Goal: Connect with others: Connect with others

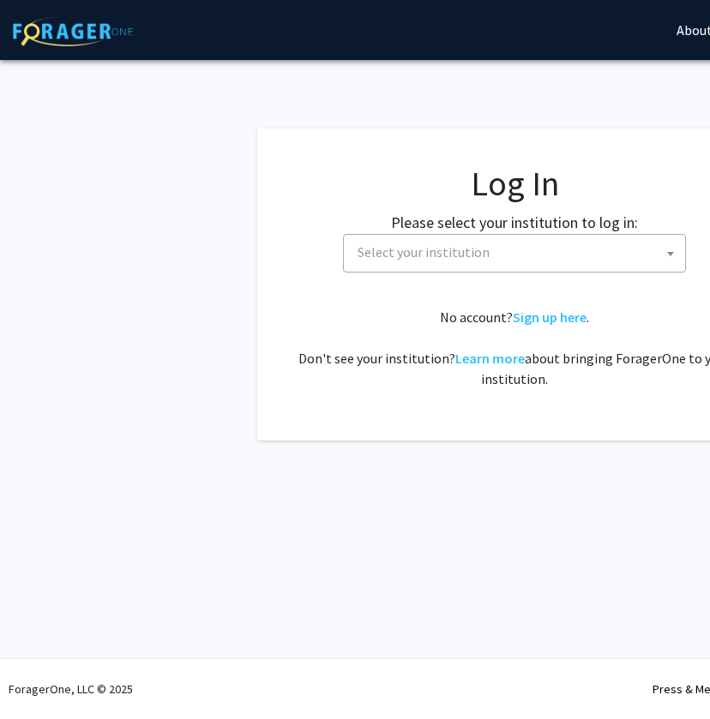
select select
click at [436, 241] on span "Select your institution" at bounding box center [518, 252] width 334 height 35
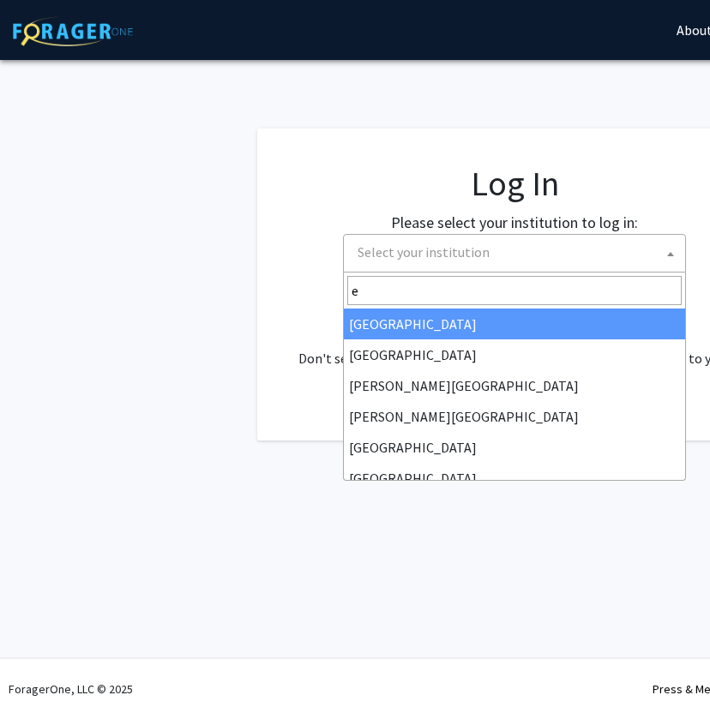
type input "em"
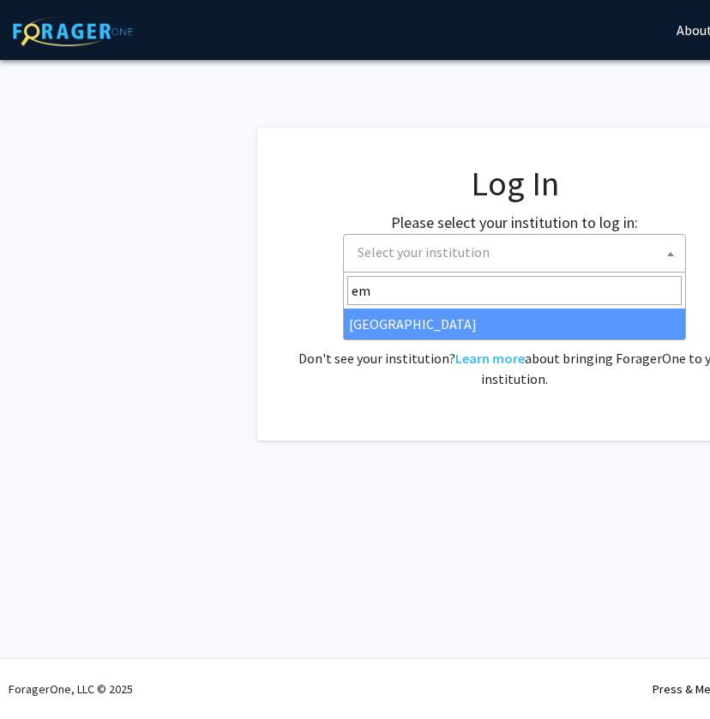
select select "12"
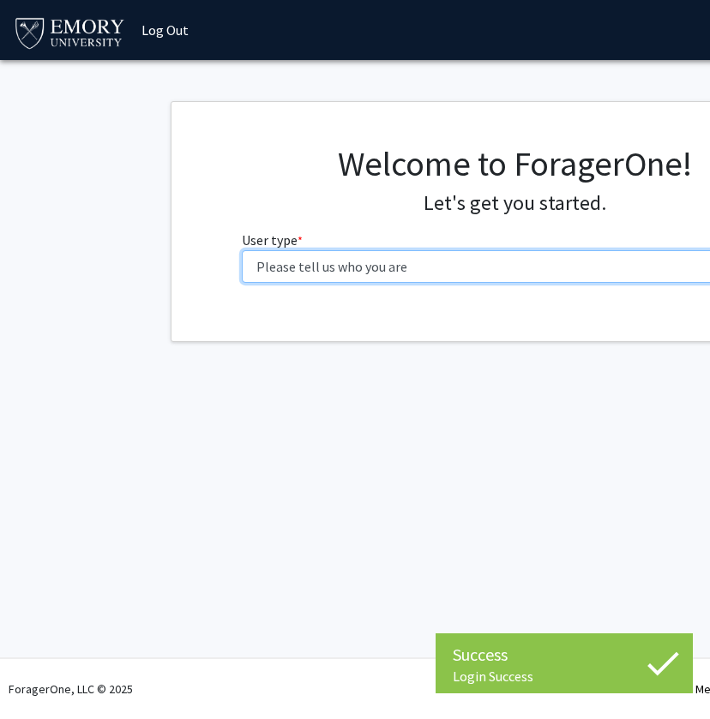
select select "1: undergrad"
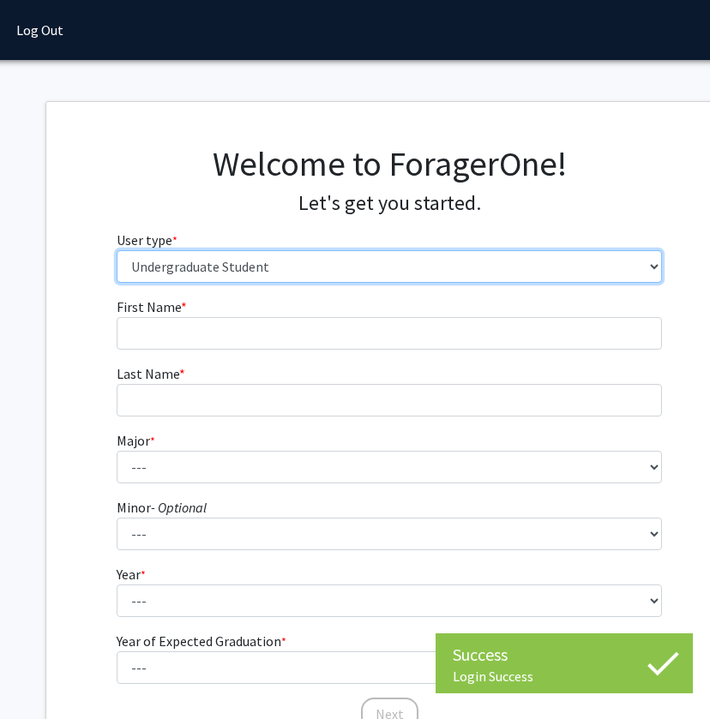
scroll to position [0, 161]
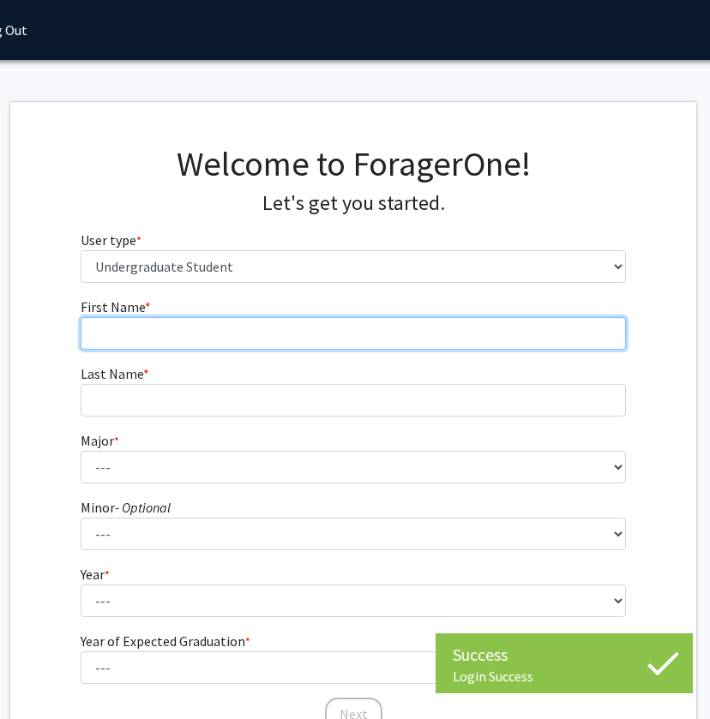
click at [337, 337] on input "First Name * required" at bounding box center [354, 333] width 546 height 33
type input "[PERSON_NAME]"
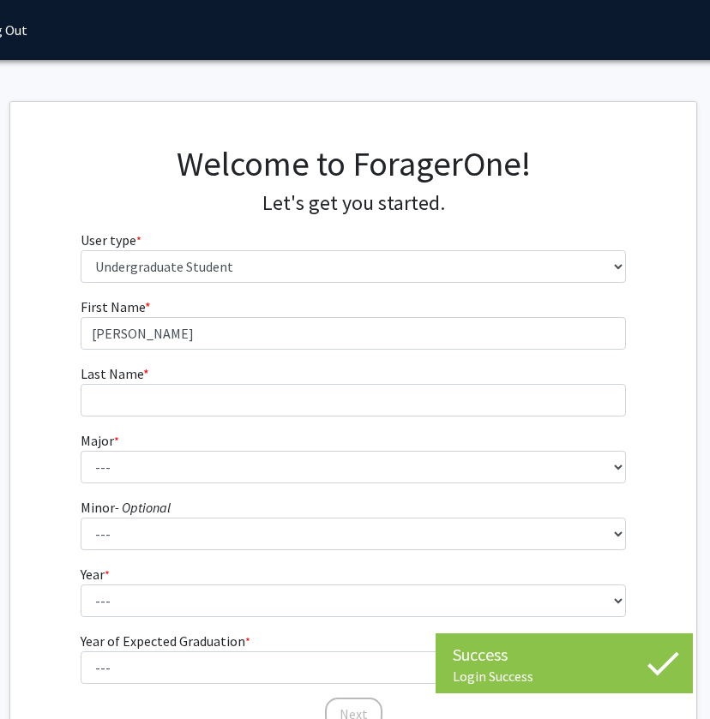
click at [314, 370] on fg-input "Last Name * required" at bounding box center [354, 390] width 546 height 53
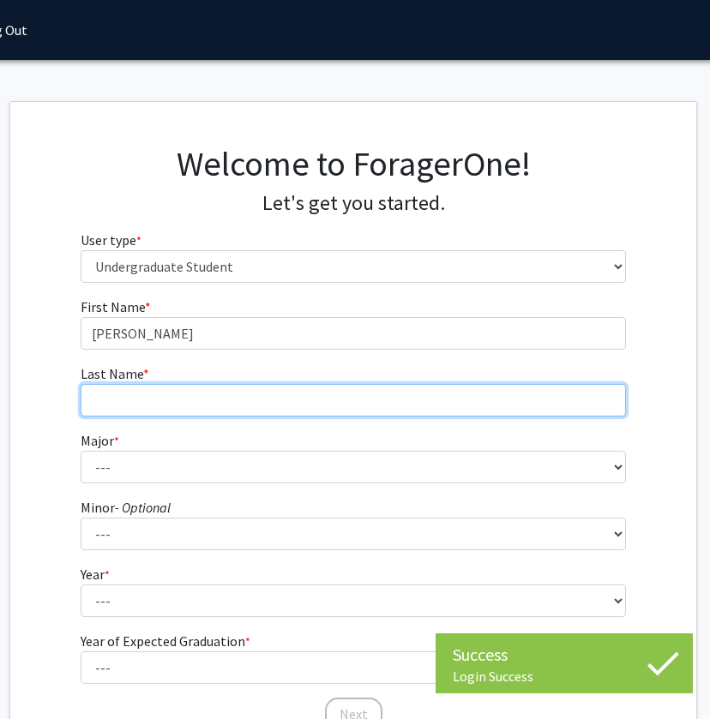
click at [302, 401] on input "Last Name * required" at bounding box center [354, 400] width 546 height 33
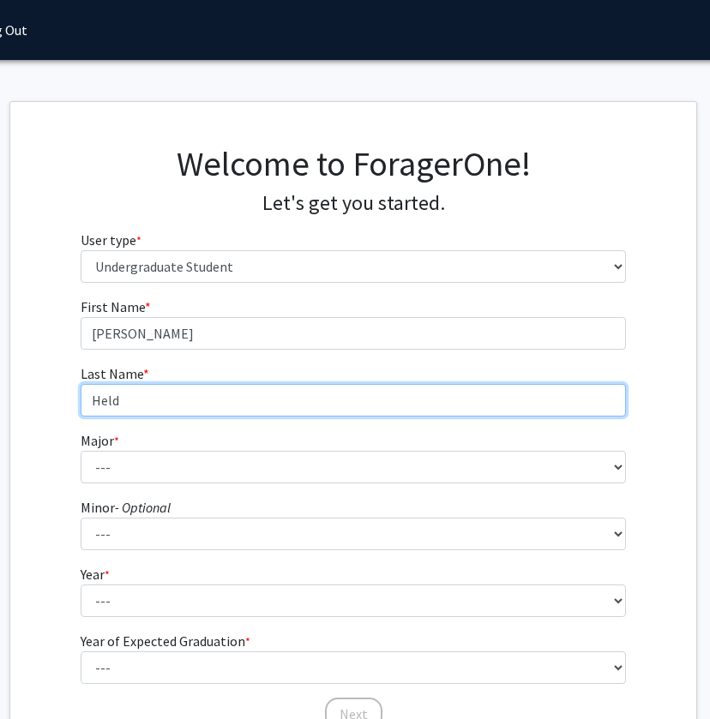
type input "Held"
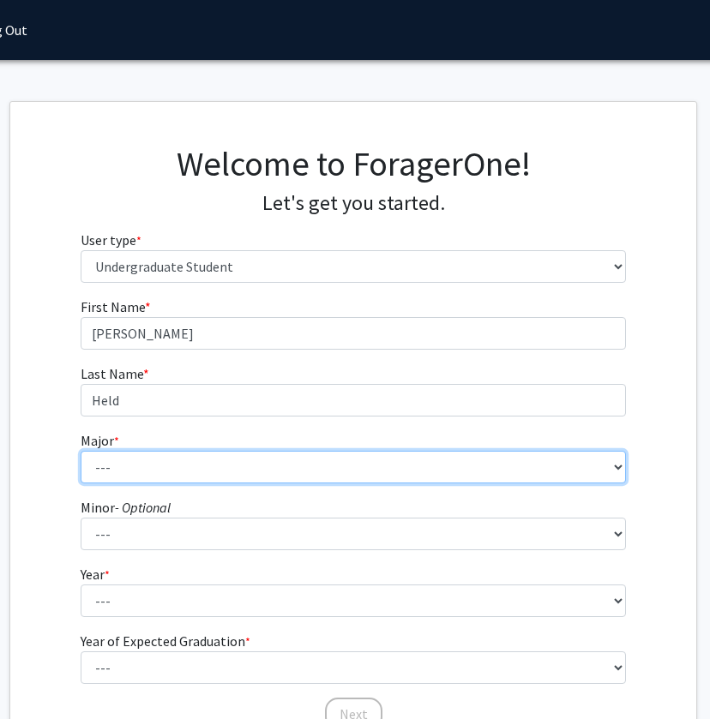
select select "12: 973"
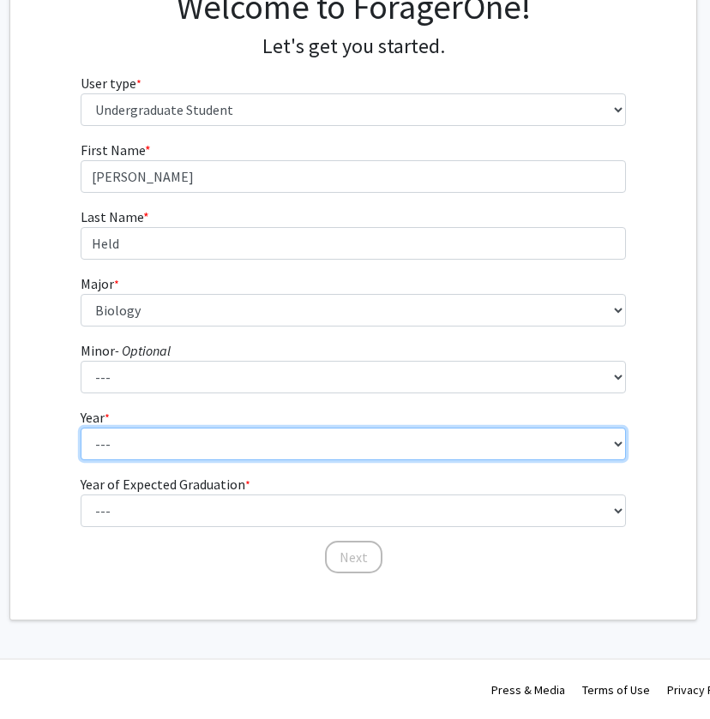
select select "4: senior"
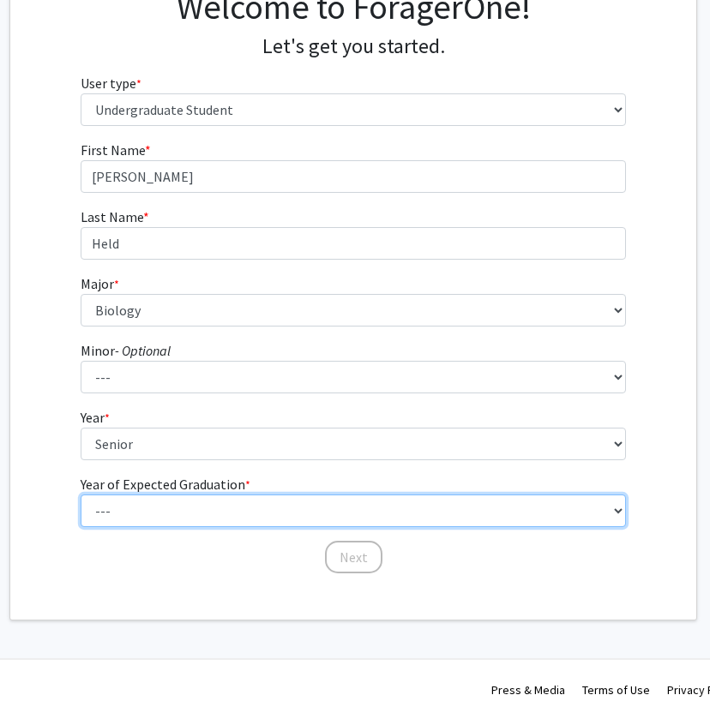
select select "2: 2026"
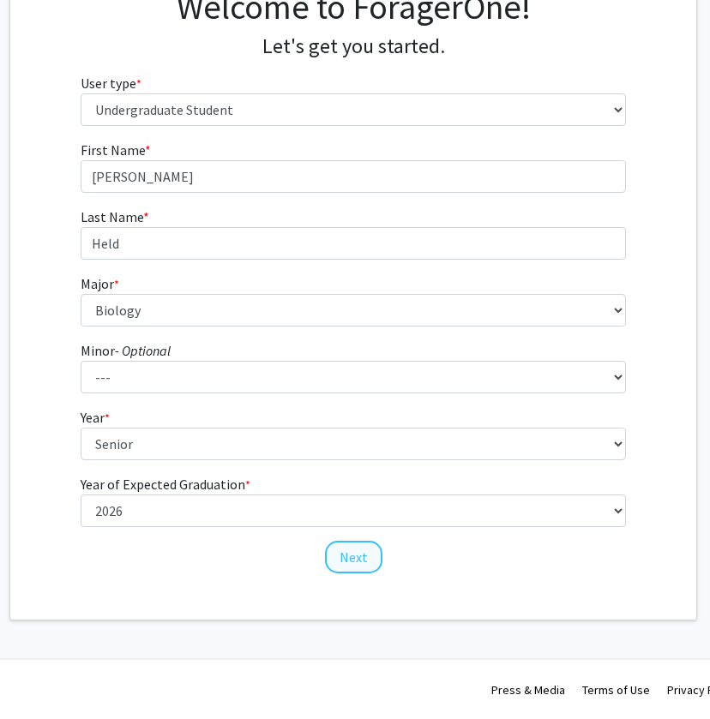
click at [345, 560] on button "Next" at bounding box center [353, 557] width 57 height 33
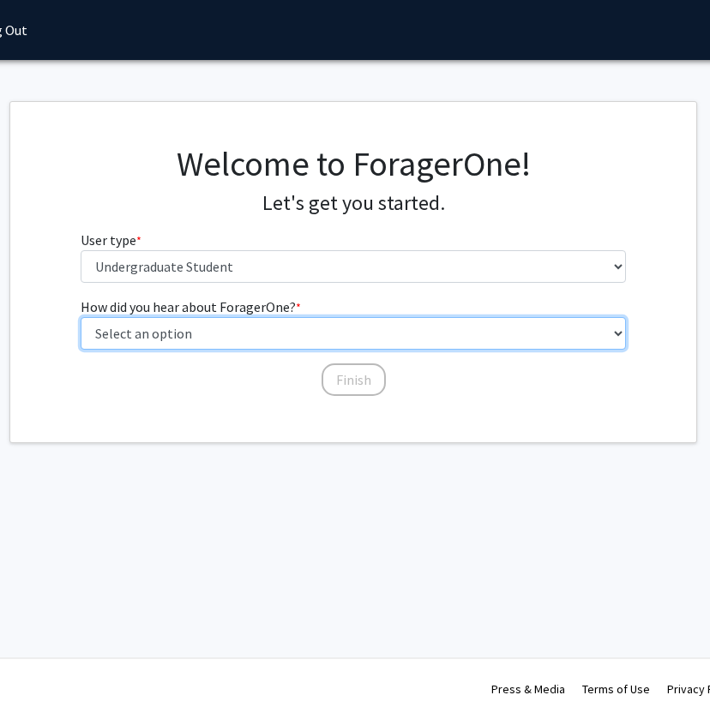
select select "3: university_website"
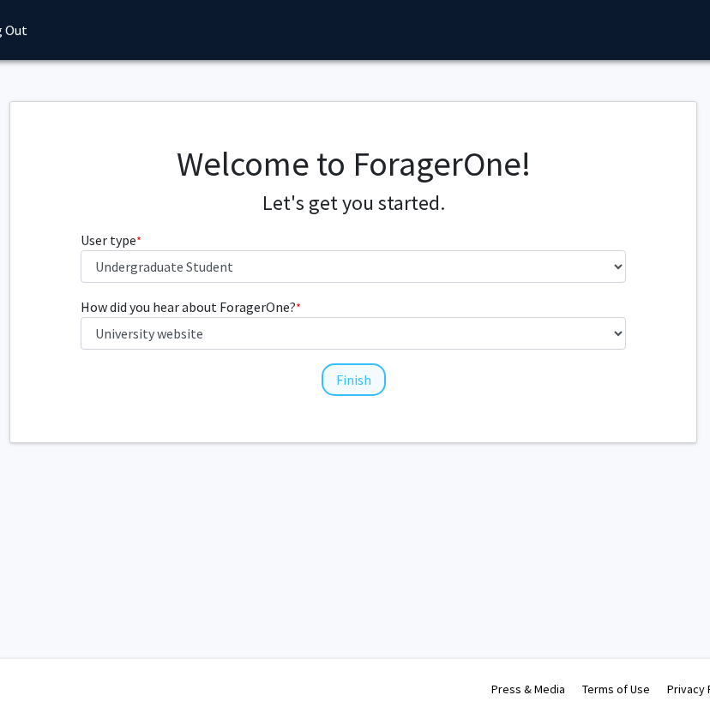
click at [360, 370] on button "Finish" at bounding box center [353, 380] width 64 height 33
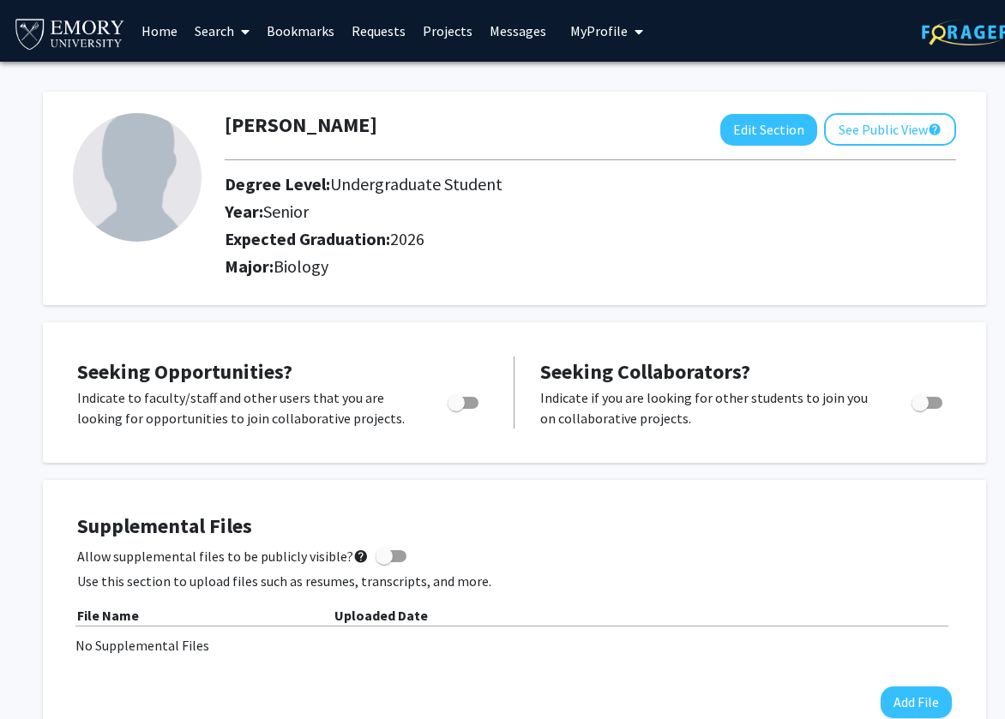
click at [231, 27] on link "Search" at bounding box center [222, 31] width 72 height 60
click at [159, 28] on link "Home" at bounding box center [159, 31] width 53 height 60
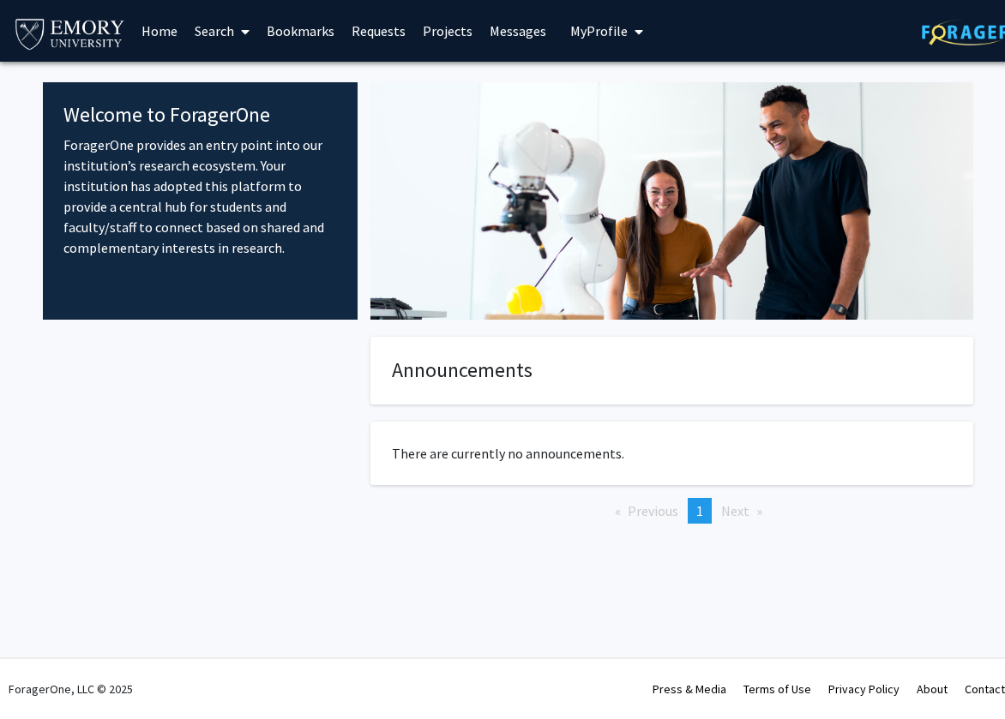
click at [214, 34] on link "Search" at bounding box center [222, 31] width 72 height 60
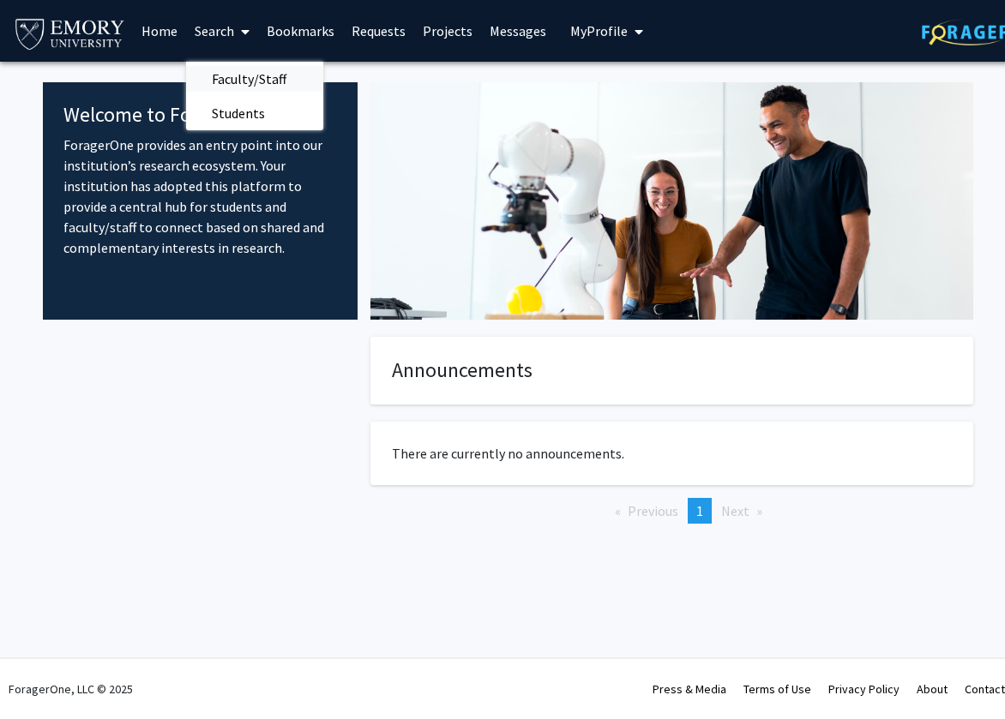
click at [248, 71] on span "Faculty/Staff" at bounding box center [249, 79] width 126 height 34
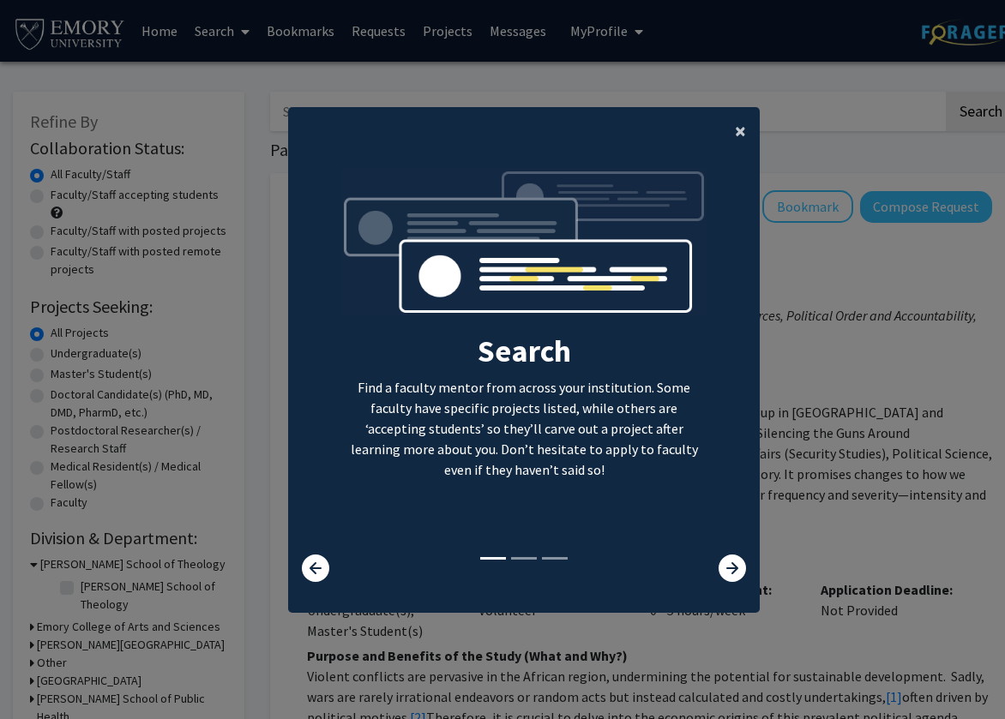
click at [709, 120] on span "×" at bounding box center [740, 130] width 11 height 27
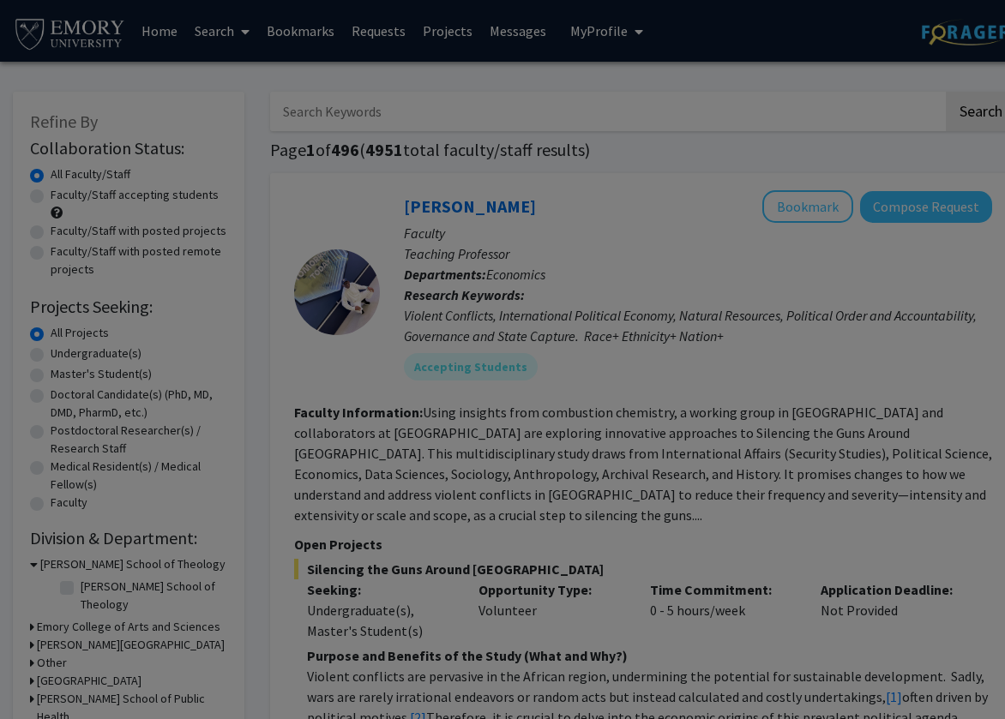
click at [709, 122] on div "Search Find a faculty mentor from across your institution. Some faculty have sp…" at bounding box center [524, 194] width 470 height 386
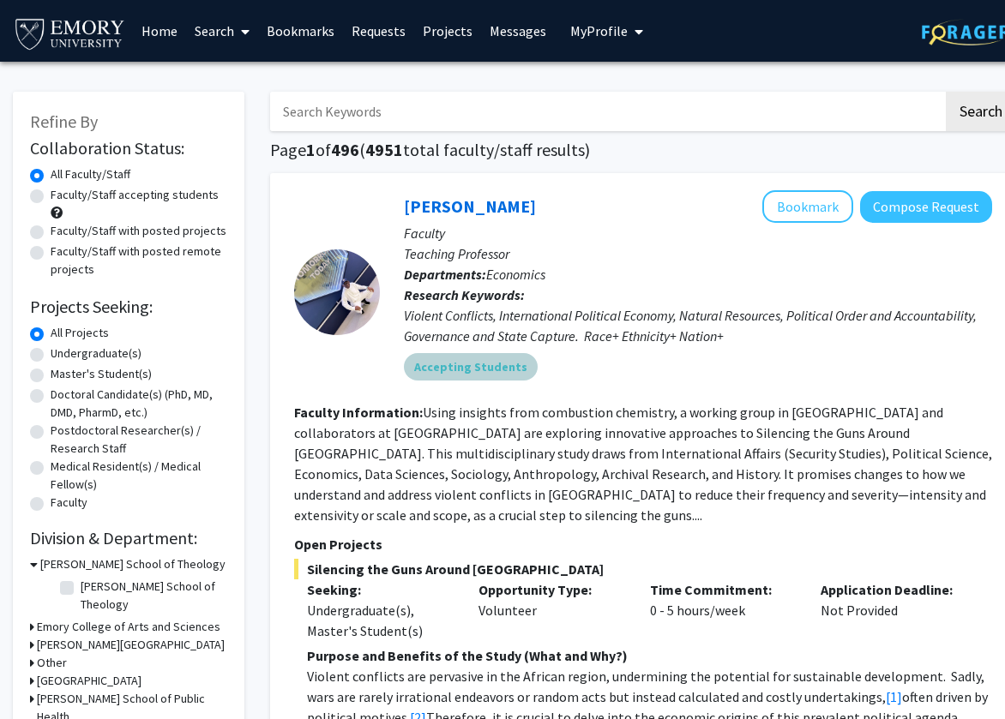
click at [500, 373] on mat-chip "Accepting Students" at bounding box center [471, 366] width 134 height 27
click at [51, 194] on label "Faculty/Staff accepting students" at bounding box center [135, 195] width 168 height 18
click at [51, 194] on input "Faculty/Staff accepting students" at bounding box center [56, 191] width 11 height 11
radio input "true"
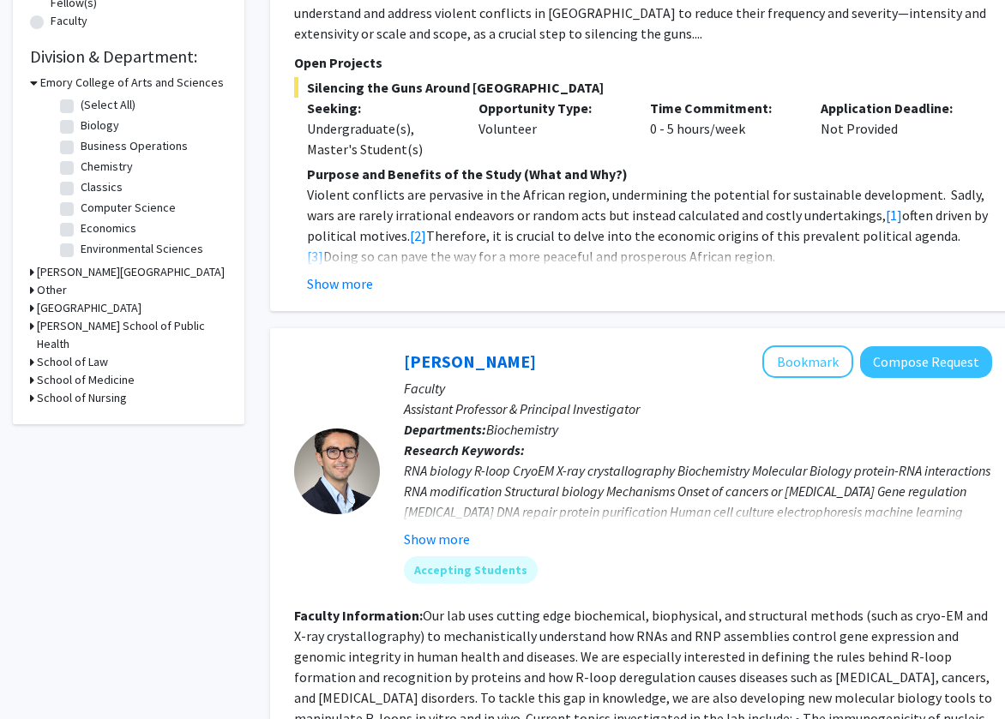
scroll to position [553, 0]
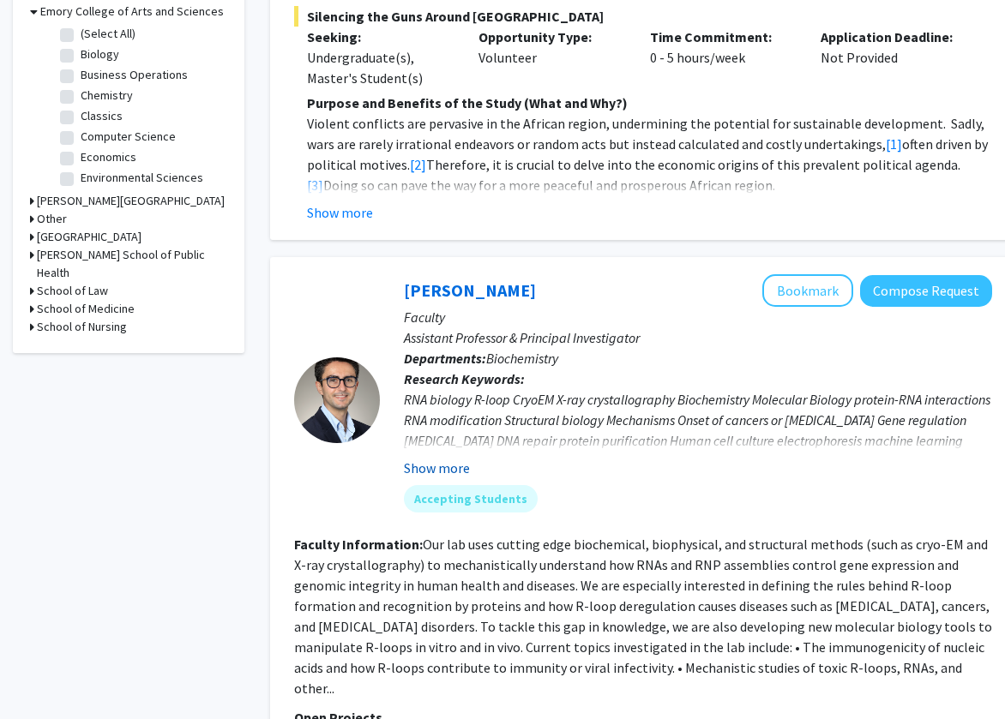
click at [441, 458] on button "Show more" at bounding box center [437, 468] width 66 height 21
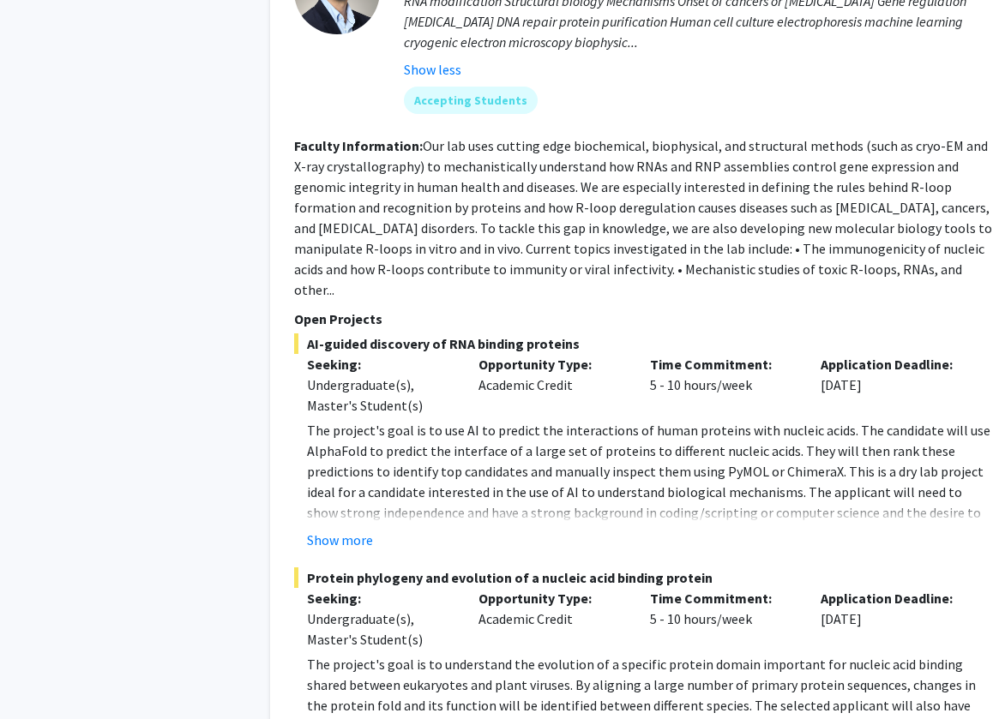
scroll to position [975, 0]
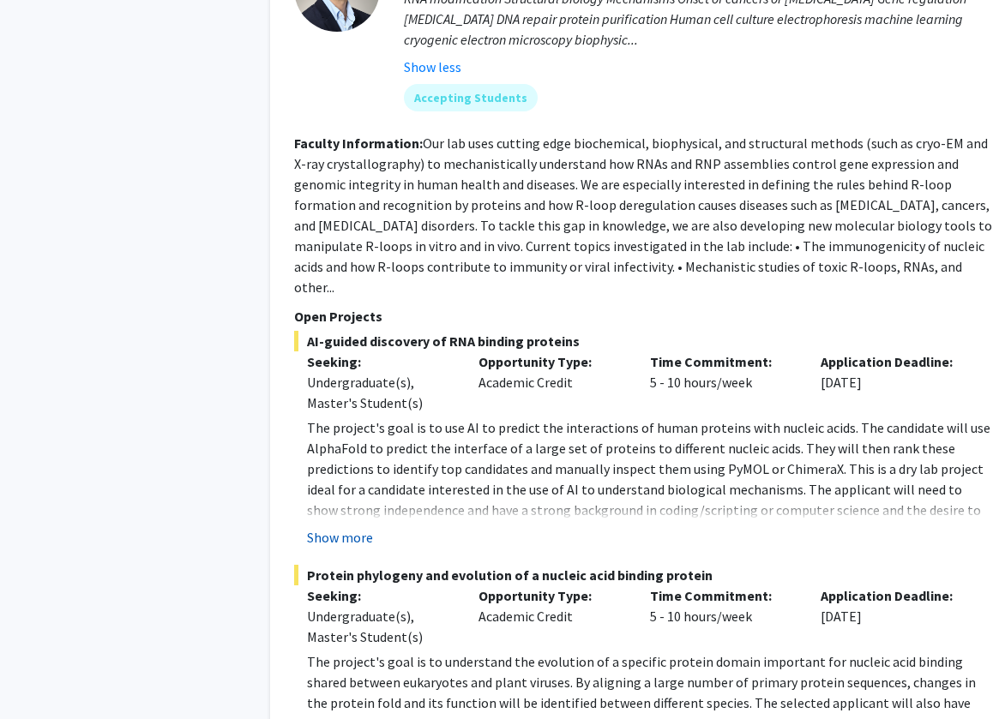
click at [355, 527] on button "Show more" at bounding box center [340, 537] width 66 height 21
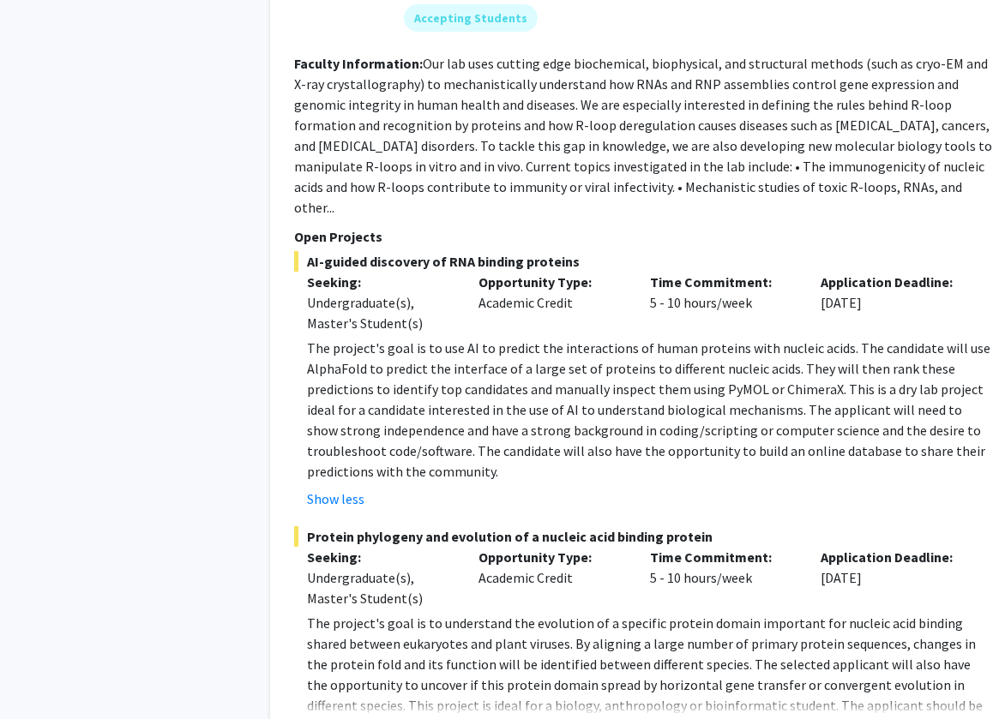
scroll to position [1178, 0]
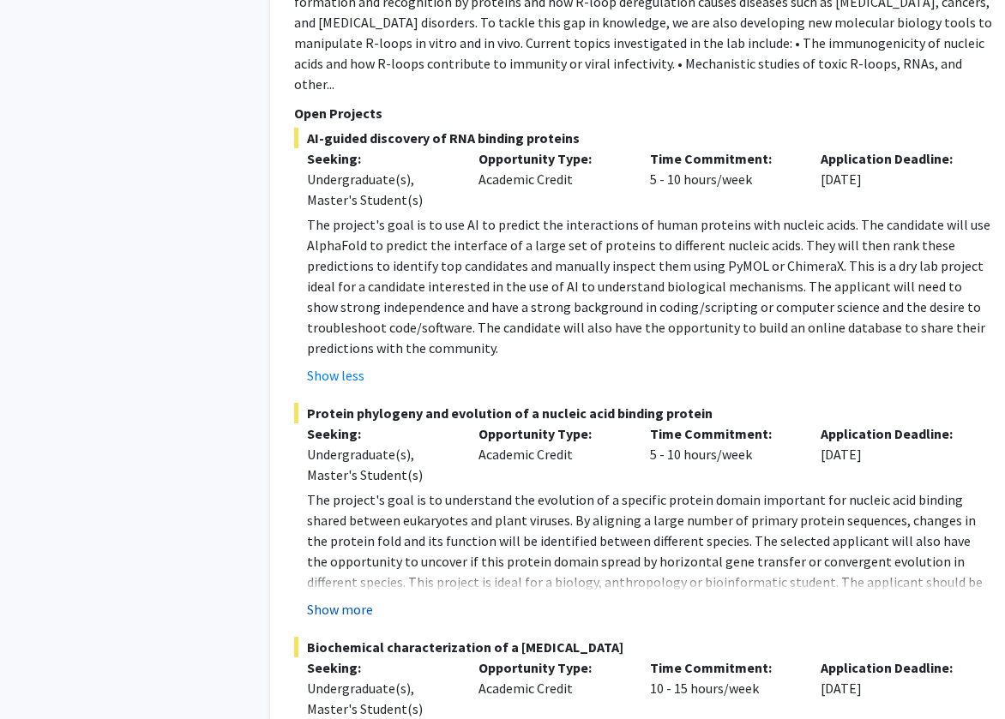
click at [358, 599] on button "Show more" at bounding box center [340, 609] width 66 height 21
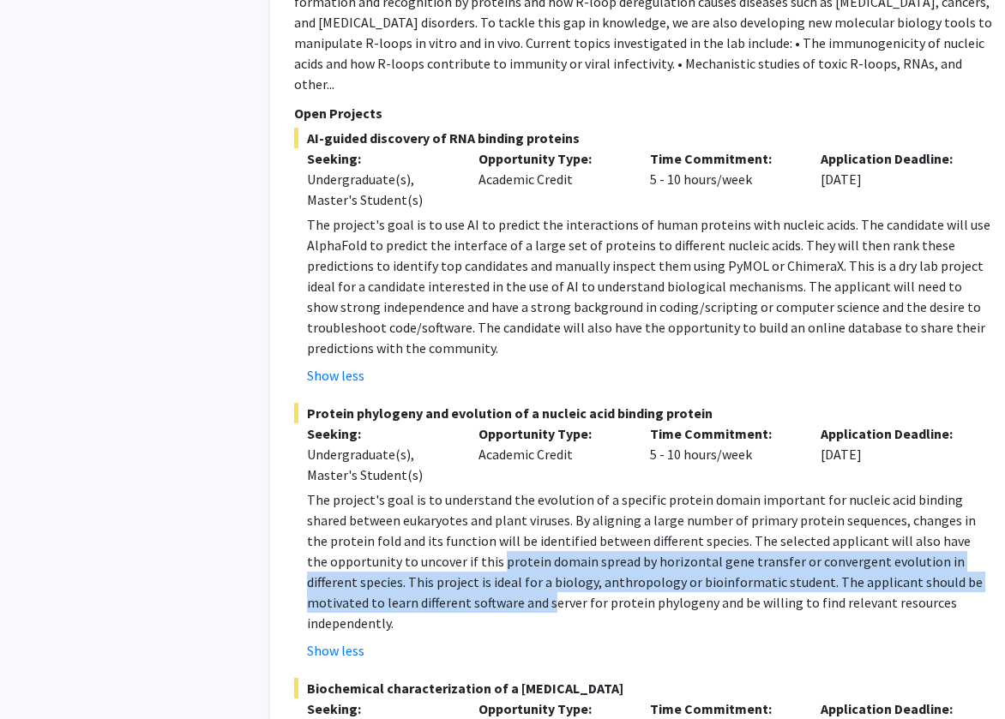
drag, startPoint x: 391, startPoint y: 524, endPoint x: 441, endPoint y: 557, distance: 59.9
click at [441, 557] on p "The project's goal is to understand the evolution of a specific protein domain …" at bounding box center [649, 562] width 685 height 144
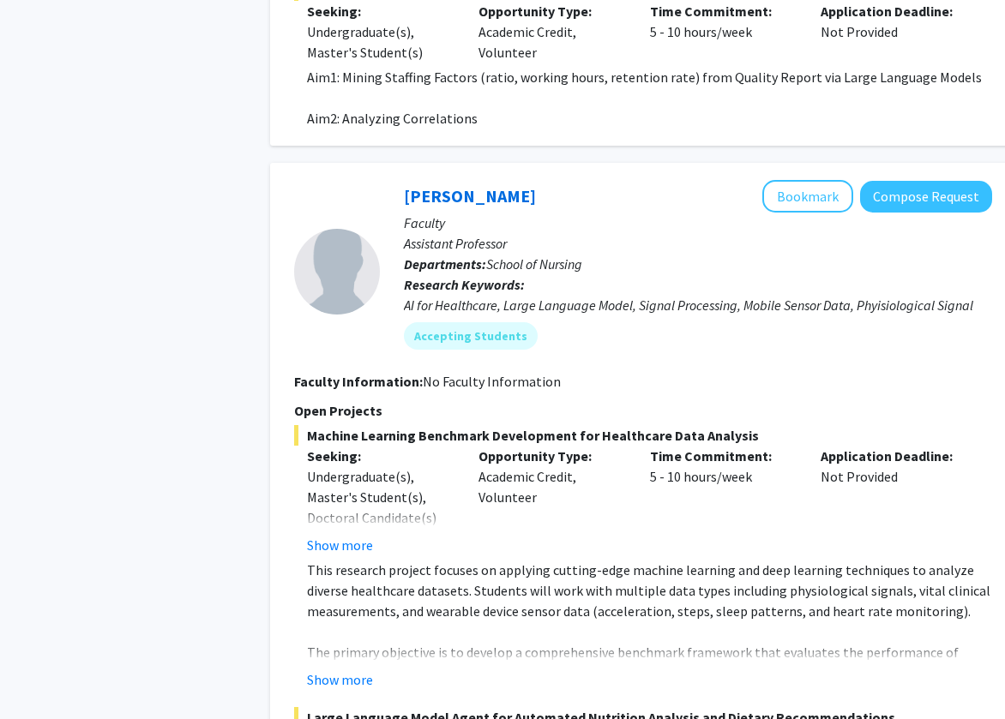
scroll to position [2649, 0]
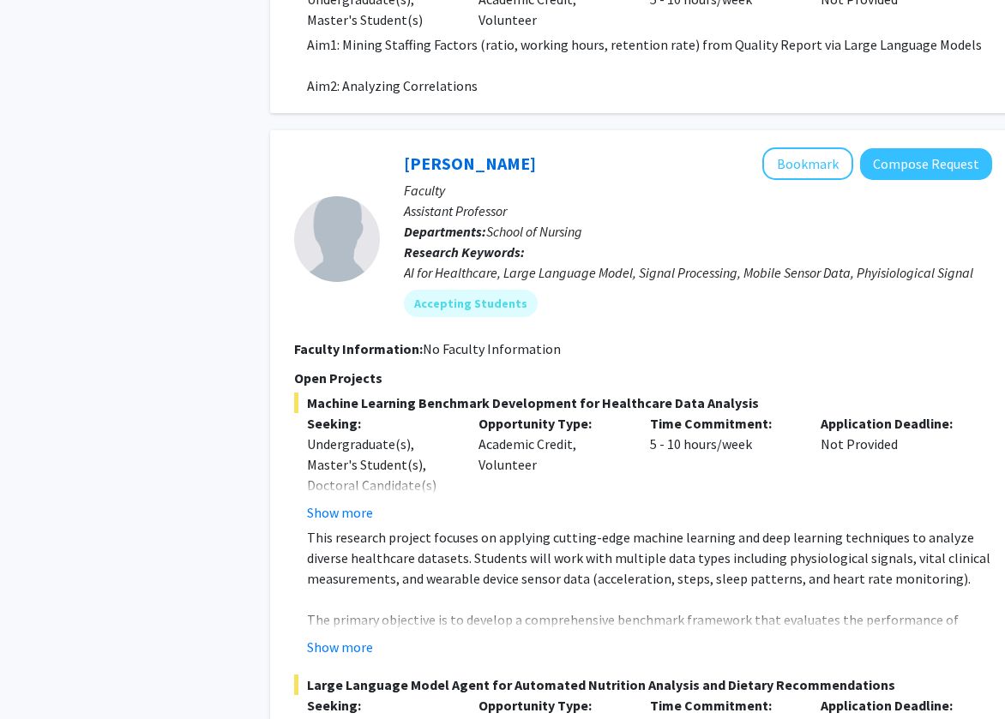
click at [338, 574] on fg-read-more "This research project focuses on applying cutting-edge machine learning and dee…" at bounding box center [643, 592] width 698 height 130
click at [338, 600] on fg-project-list "Machine Learning Benchmark Development for Healthcare Data Analysis Seeking: Un…" at bounding box center [643, 666] width 698 height 547
click at [339, 637] on button "Show more" at bounding box center [340, 647] width 66 height 21
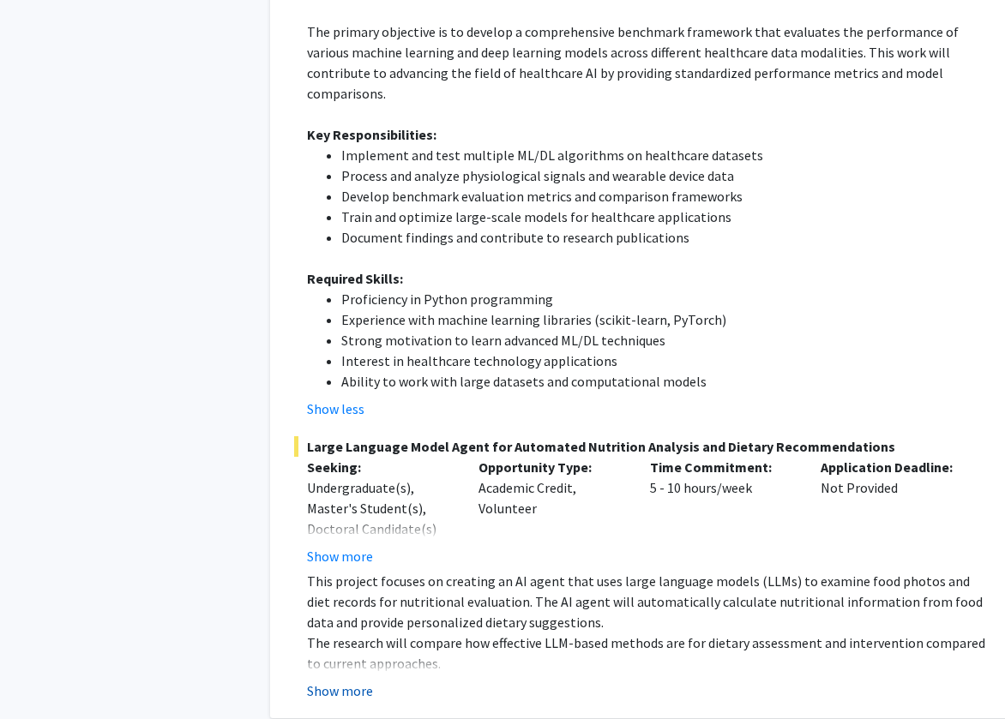
click at [353, 681] on button "Show more" at bounding box center [340, 691] width 66 height 21
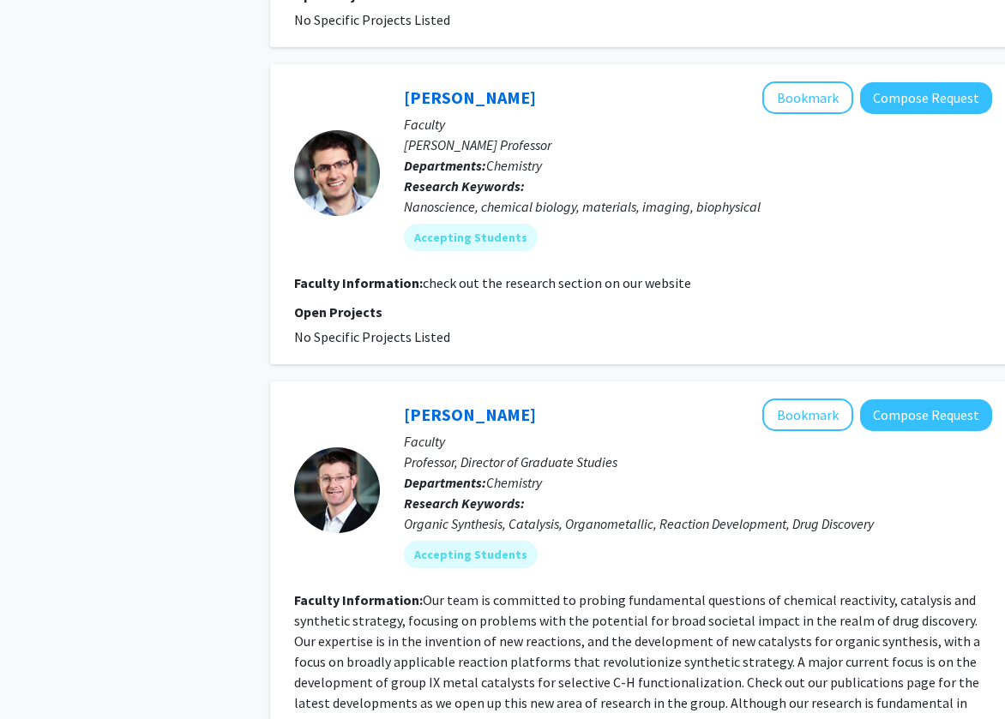
scroll to position [5270, 0]
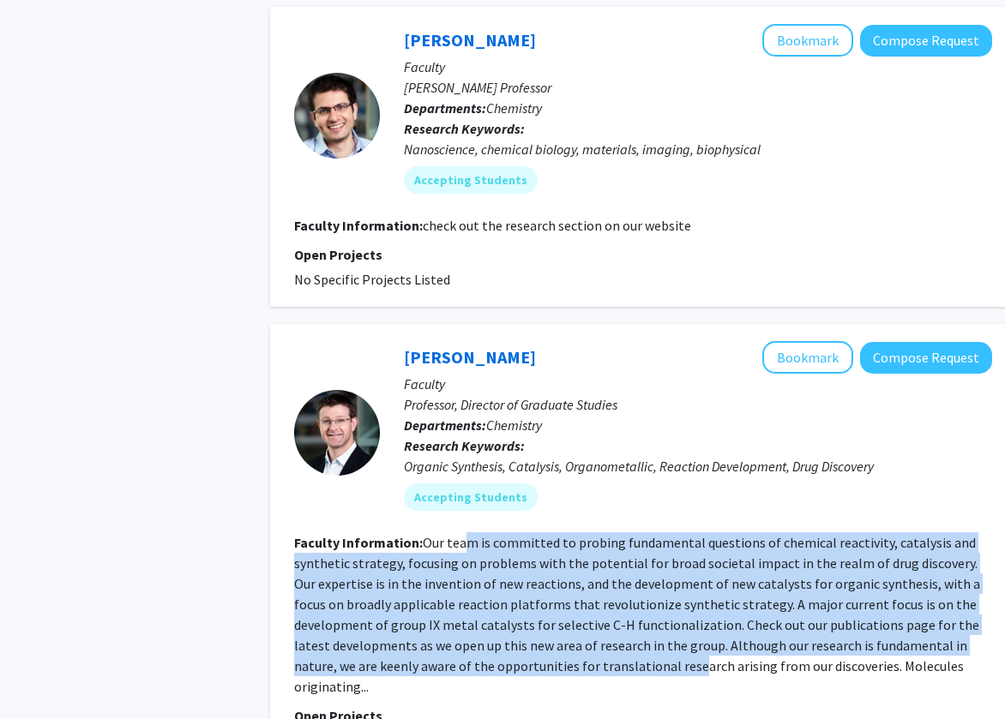
drag, startPoint x: 461, startPoint y: 438, endPoint x: 513, endPoint y: 557, distance: 129.8
click at [513, 557] on fg-read-more "Our team is committed to probing fundamental questions of chemical reactivity, …" at bounding box center [637, 614] width 686 height 161
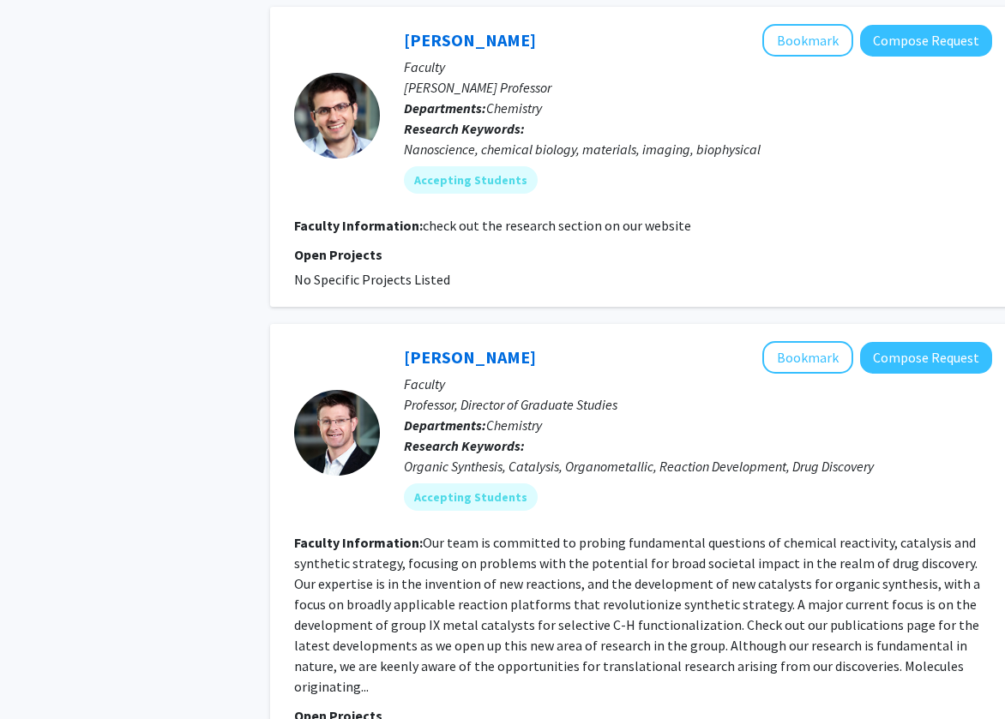
click at [530, 558] on fg-read-more "Our team is committed to probing fundamental questions of chemical reactivity, …" at bounding box center [637, 614] width 686 height 161
click at [590, 559] on fg-read-more "Our team is committed to probing fundamental questions of chemical reactivity, …" at bounding box center [637, 614] width 686 height 161
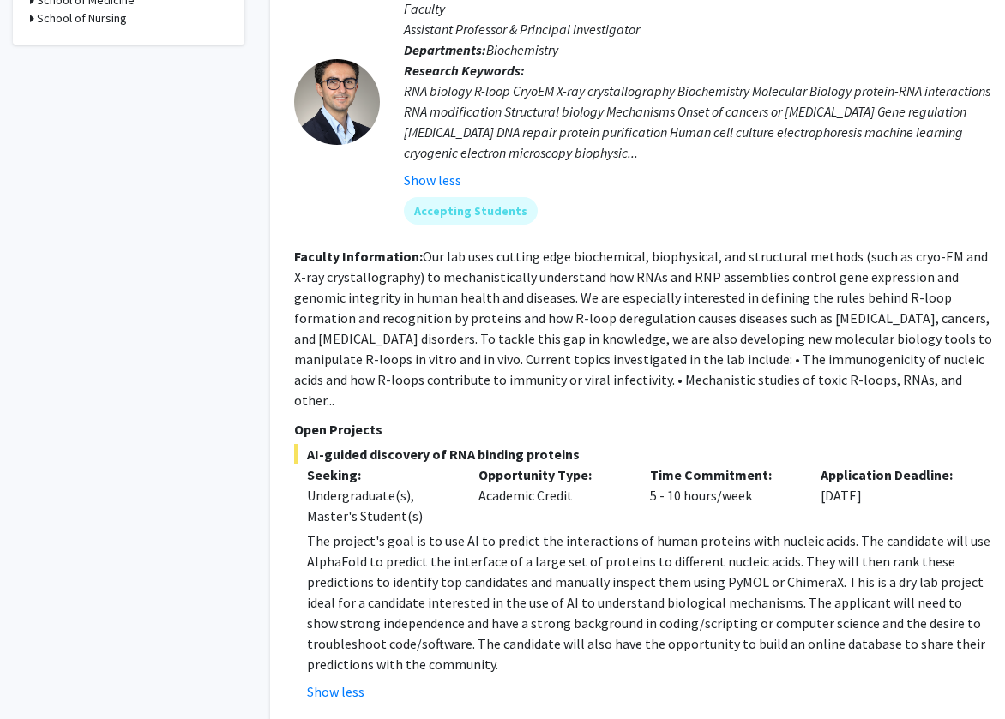
scroll to position [703, 0]
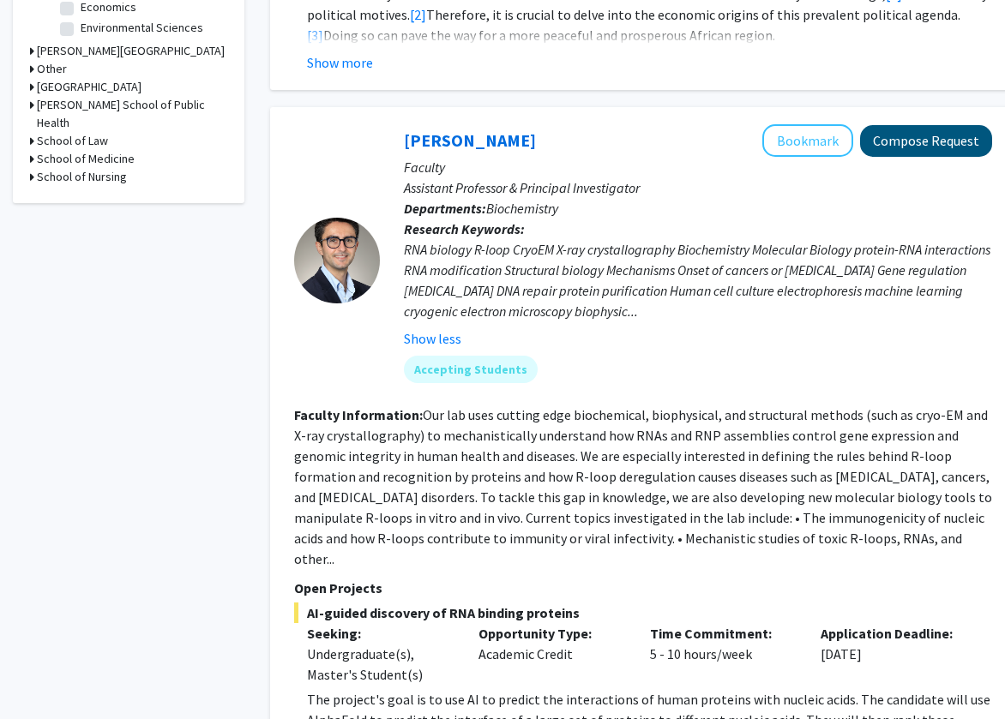
click at [709, 125] on button "Compose Request" at bounding box center [926, 141] width 132 height 32
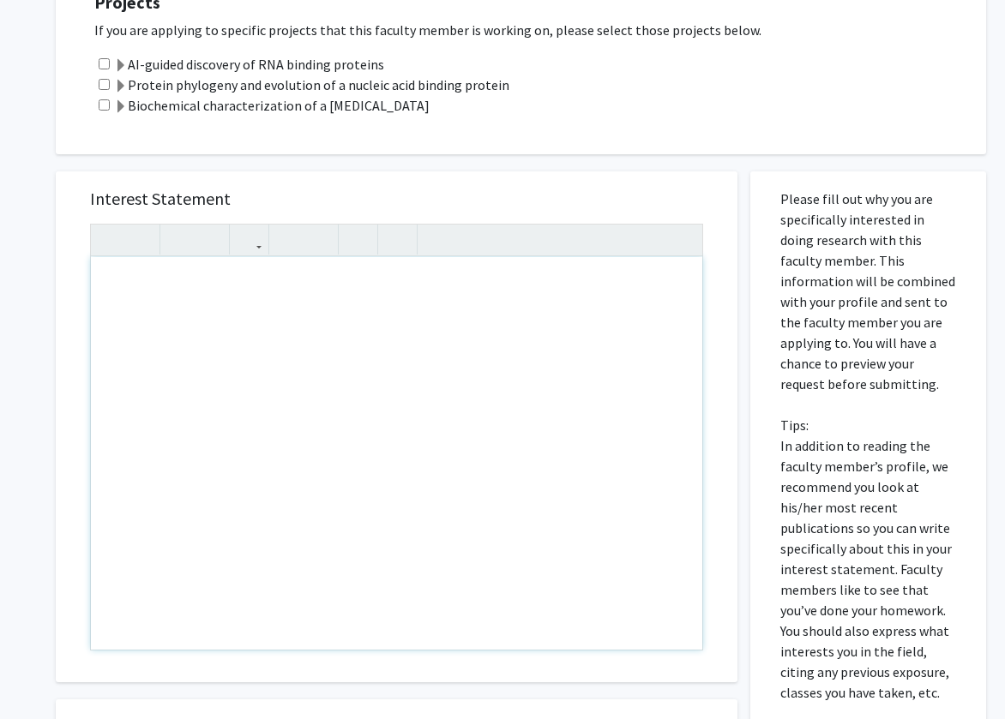
scroll to position [1487, 0]
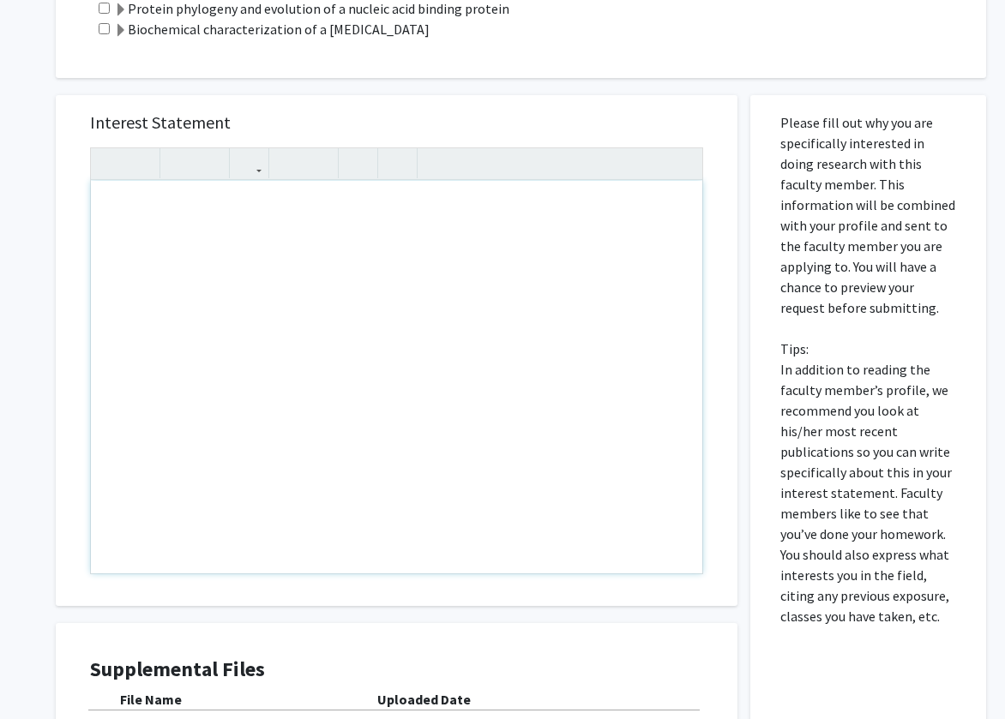
click at [182, 412] on div "Note to users with screen readers: Please press Alt+0 or Option+0 to deactivate…" at bounding box center [396, 377] width 611 height 393
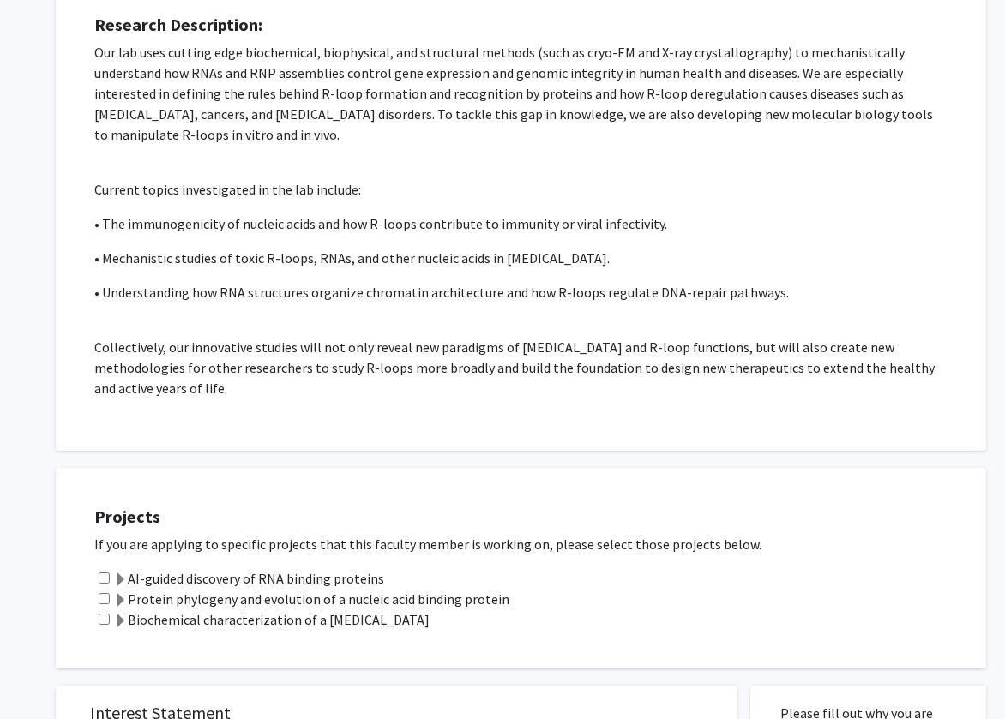
scroll to position [958, 0]
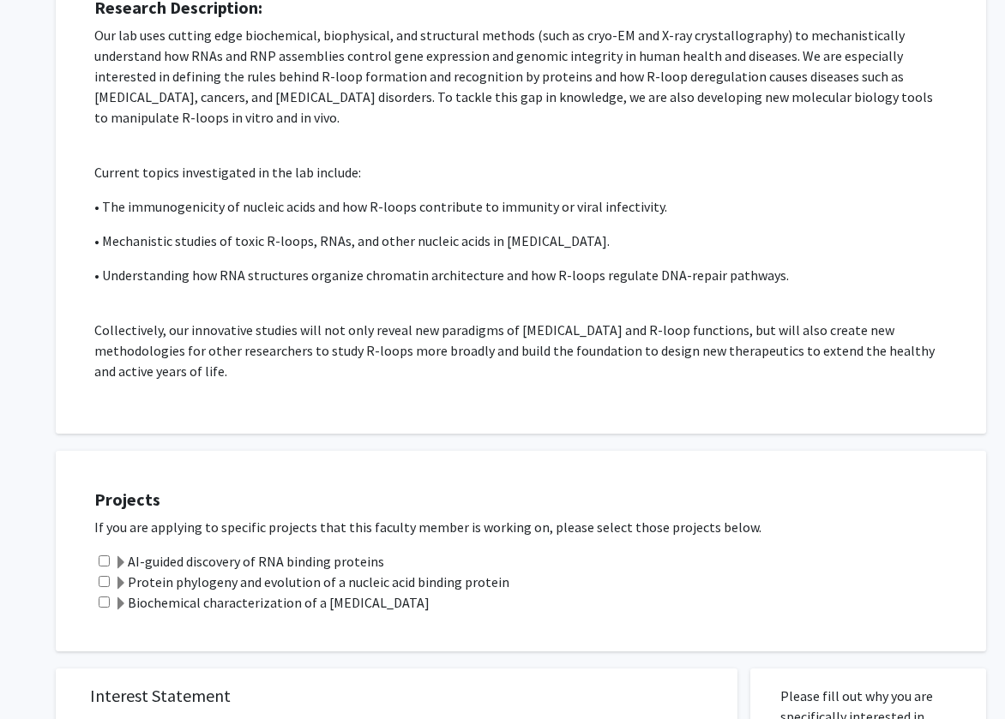
click at [99, 583] on input "checkbox" at bounding box center [104, 581] width 11 height 11
checkbox input "true"
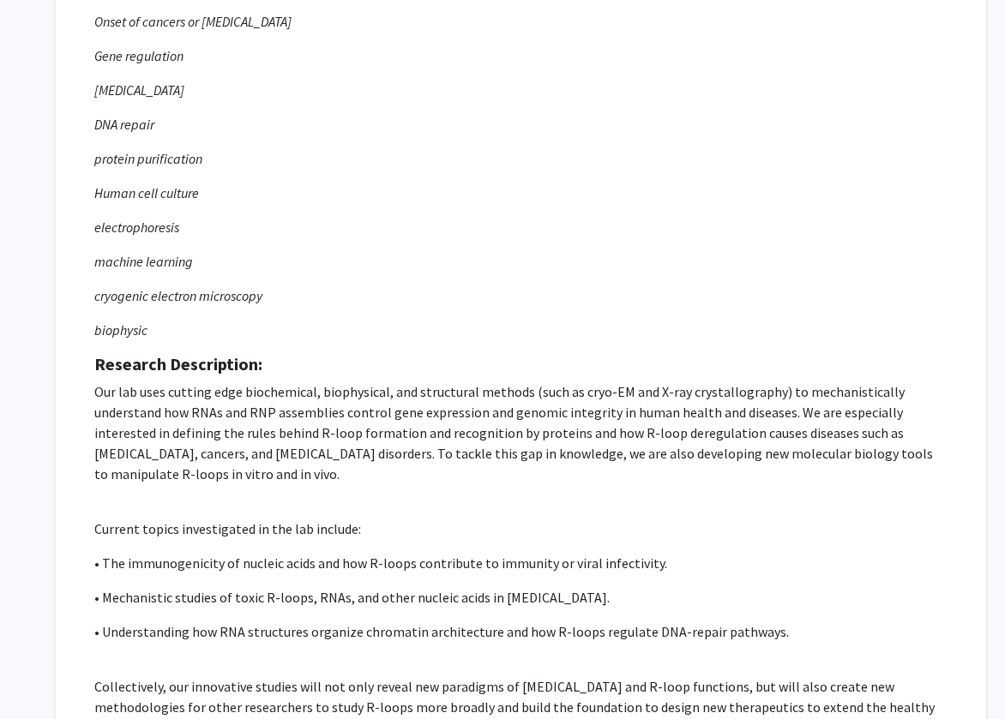
scroll to position [704, 0]
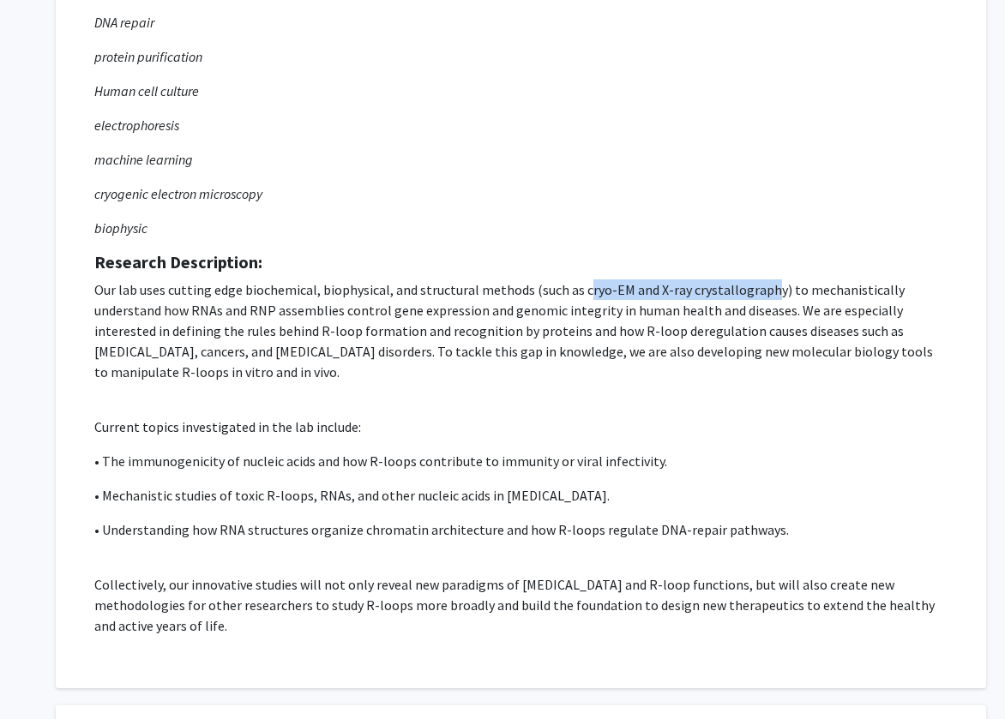
drag, startPoint x: 579, startPoint y: 293, endPoint x: 766, endPoint y: 295, distance: 187.8
click at [709, 295] on p "Our lab uses cutting edge biochemical, biophysical, and structural methods (suc…" at bounding box center [520, 330] width 853 height 103
copy p "ryo-EM and X-ray crystallograph"
click at [627, 337] on p "Our lab uses cutting edge biochemical, biophysical, and structural methods (suc…" at bounding box center [520, 330] width 853 height 103
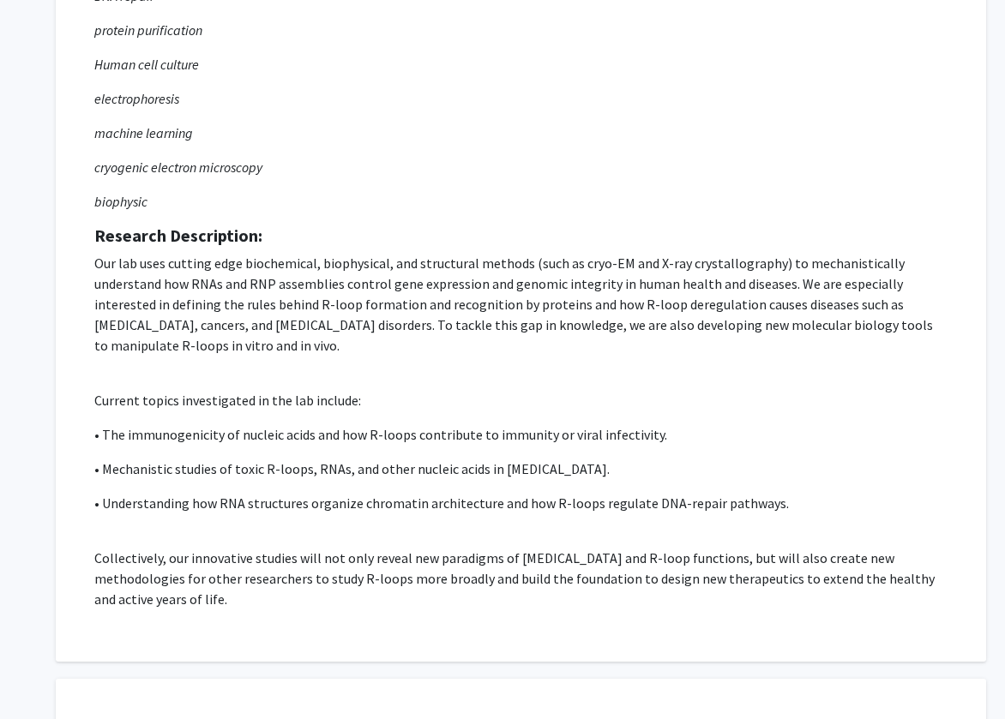
scroll to position [738, 0]
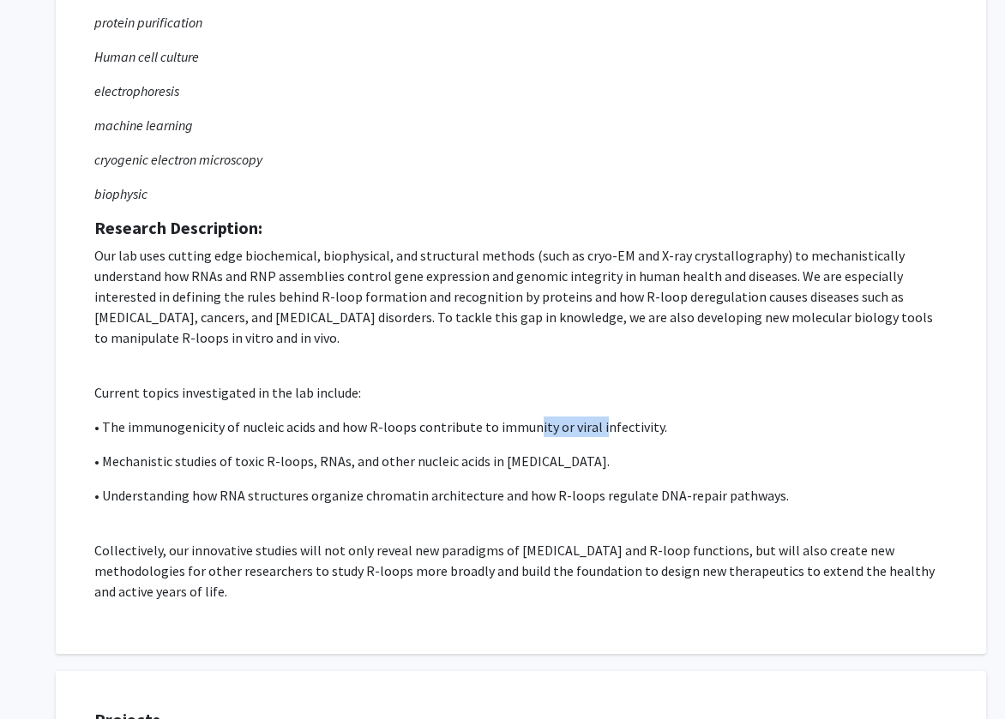
drag, startPoint x: 528, startPoint y: 425, endPoint x: 596, endPoint y: 430, distance: 67.9
click at [596, 430] on p "• The immunogenicity of nucleic acids and how R-loops contribute to immunity or…" at bounding box center [520, 427] width 853 height 21
click at [596, 429] on p "• The immunogenicity of nucleic acids and how R-loops contribute to immunity or…" at bounding box center [520, 427] width 853 height 21
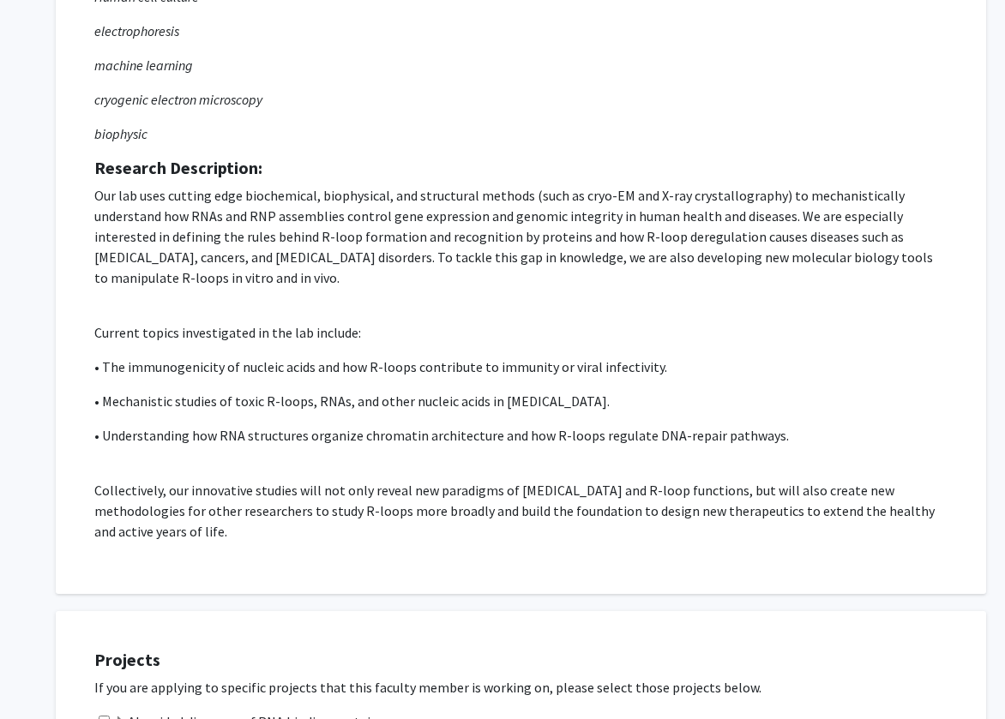
scroll to position [801, 0]
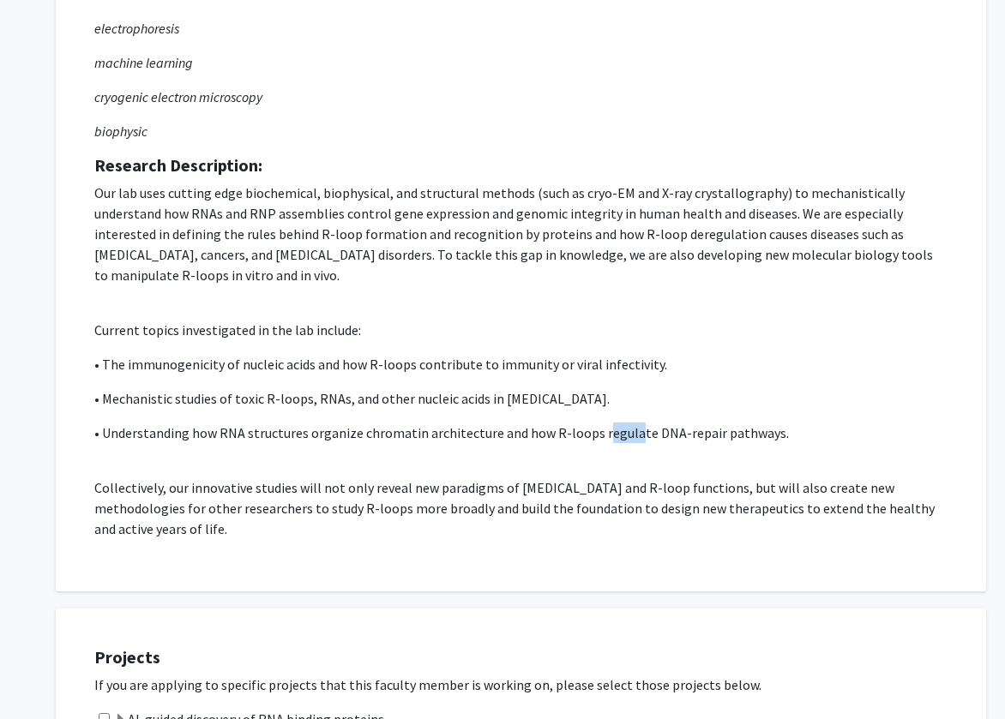
drag, startPoint x: 592, startPoint y: 433, endPoint x: 623, endPoint y: 434, distance: 31.7
click at [623, 434] on p "• Understanding how RNA structures organize chromatin architecture and how R-lo…" at bounding box center [520, 433] width 853 height 21
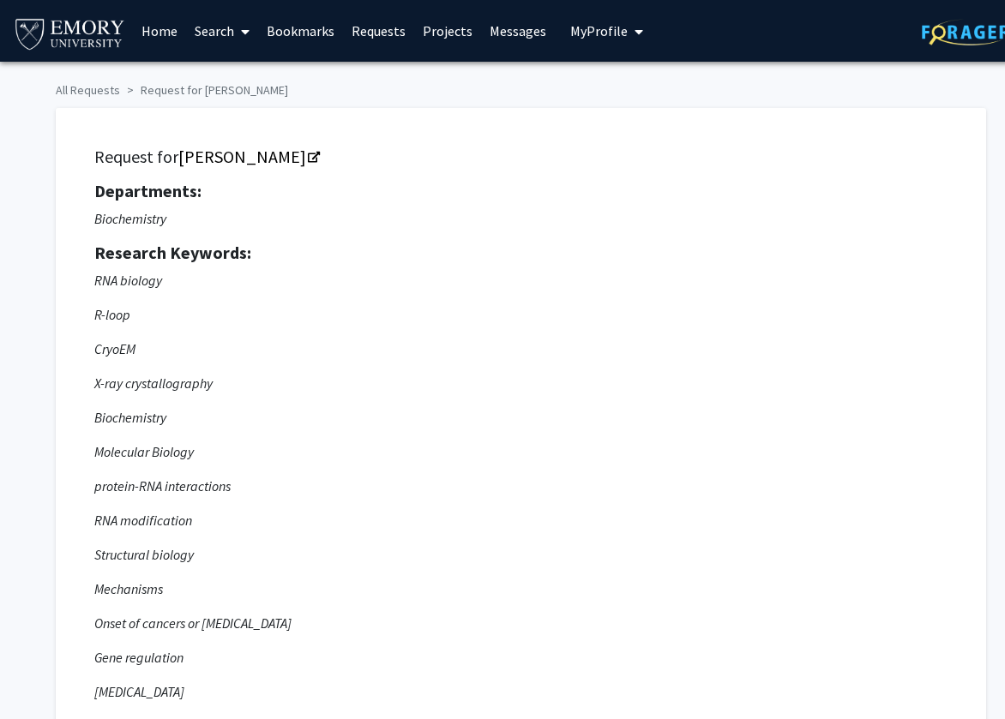
scroll to position [0, 0]
click at [605, 30] on span "My Profile" at bounding box center [598, 30] width 57 height 17
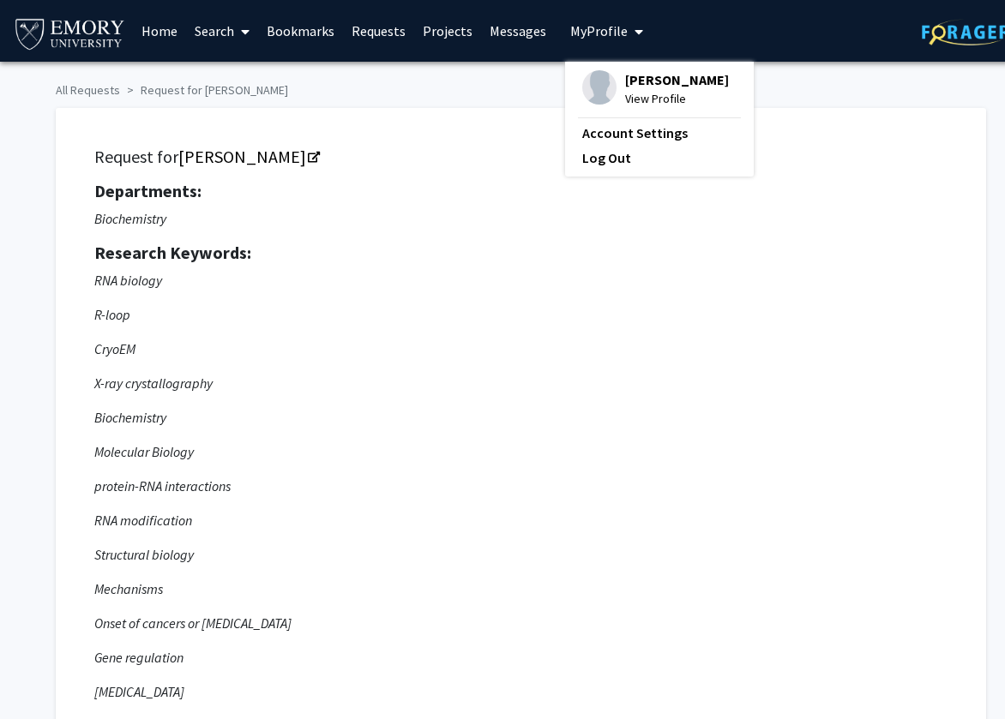
click at [625, 108] on span "View Profile" at bounding box center [677, 98] width 104 height 19
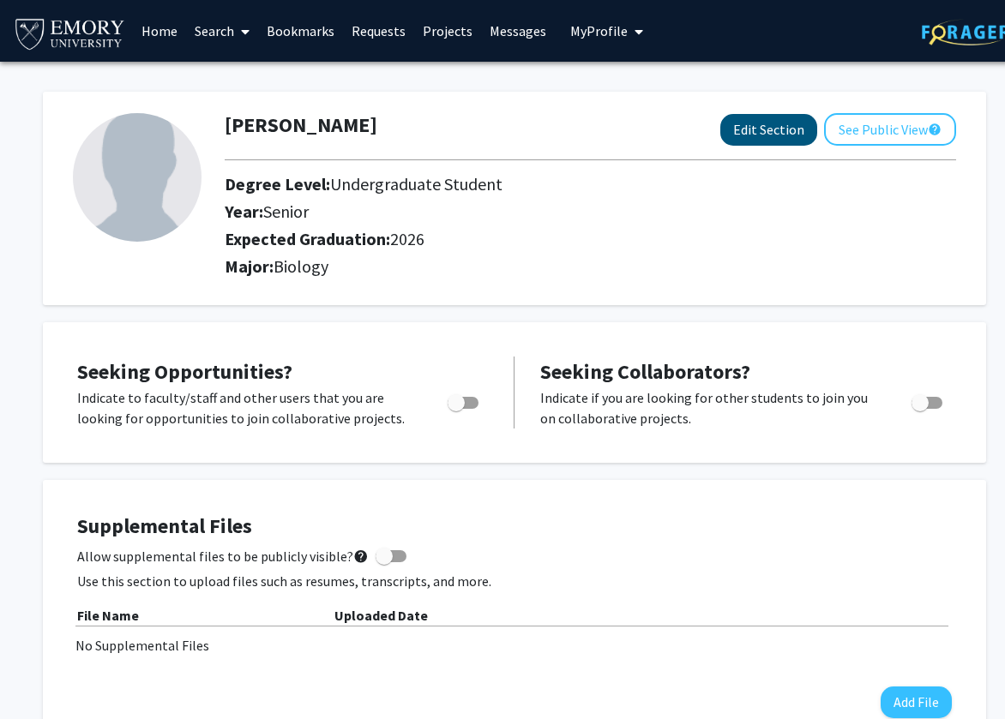
click at [709, 140] on button "Edit Section" at bounding box center [768, 130] width 97 height 32
select select "senior"
select select "2026"
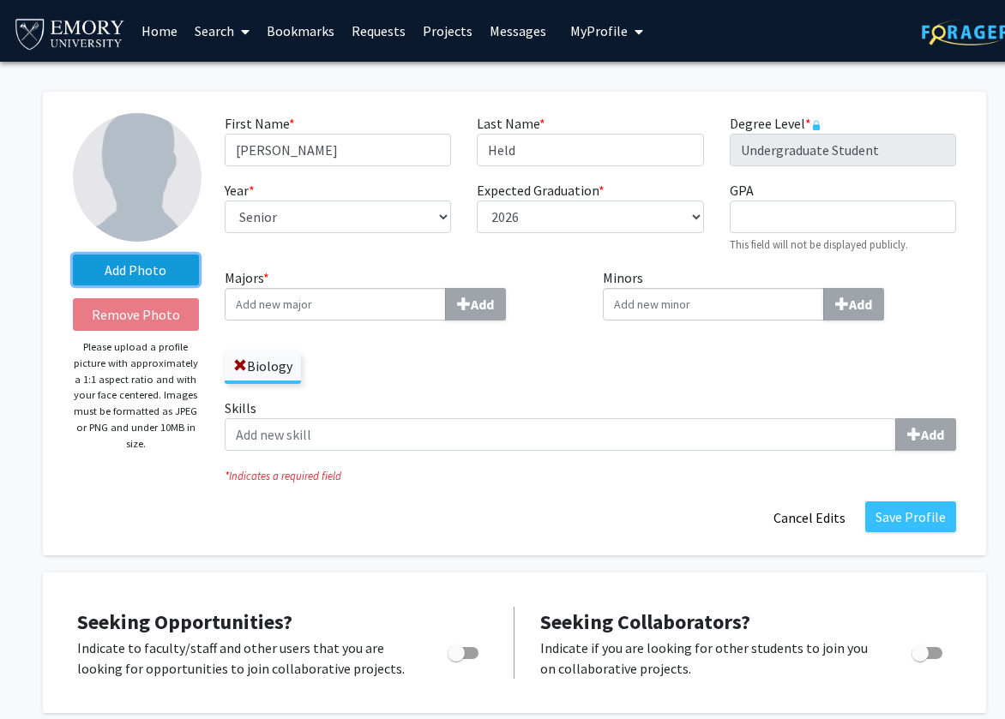
click at [179, 272] on label "Add Photo" at bounding box center [136, 270] width 126 height 31
click at [0, 0] on input "Add Photo" at bounding box center [0, 0] width 0 height 0
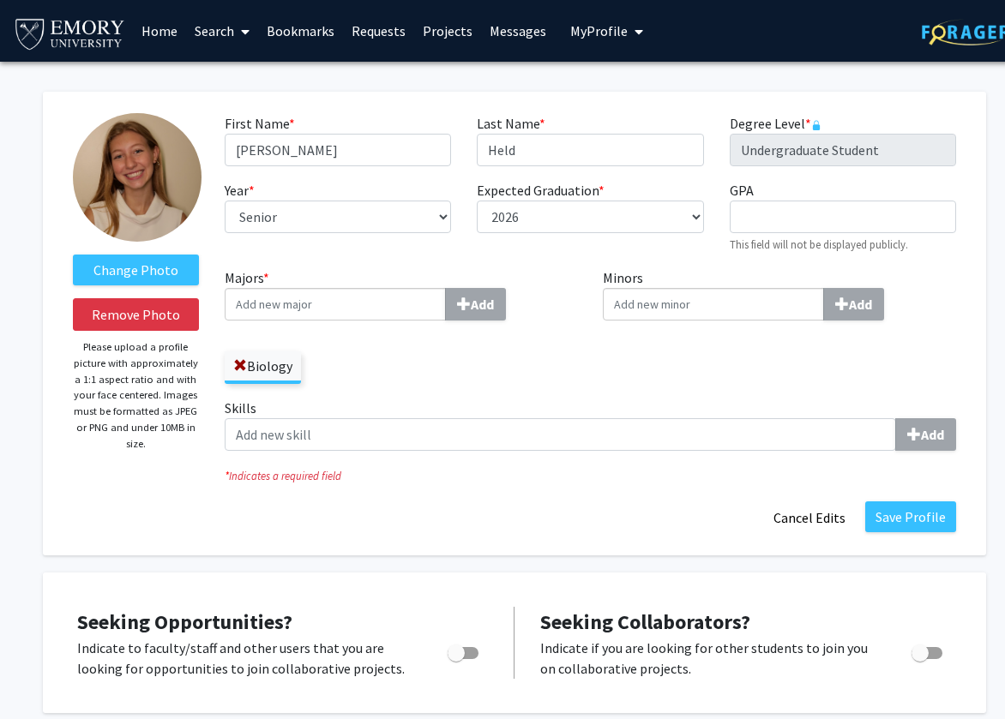
click at [387, 305] on input "Majors * Add" at bounding box center [335, 304] width 221 height 33
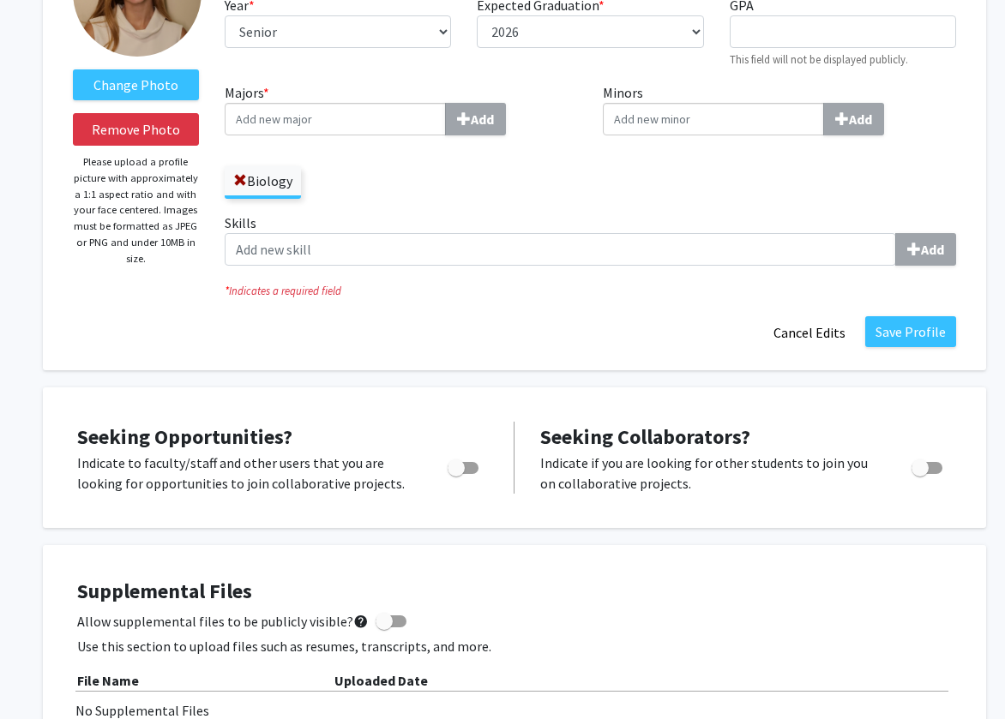
scroll to position [163, 0]
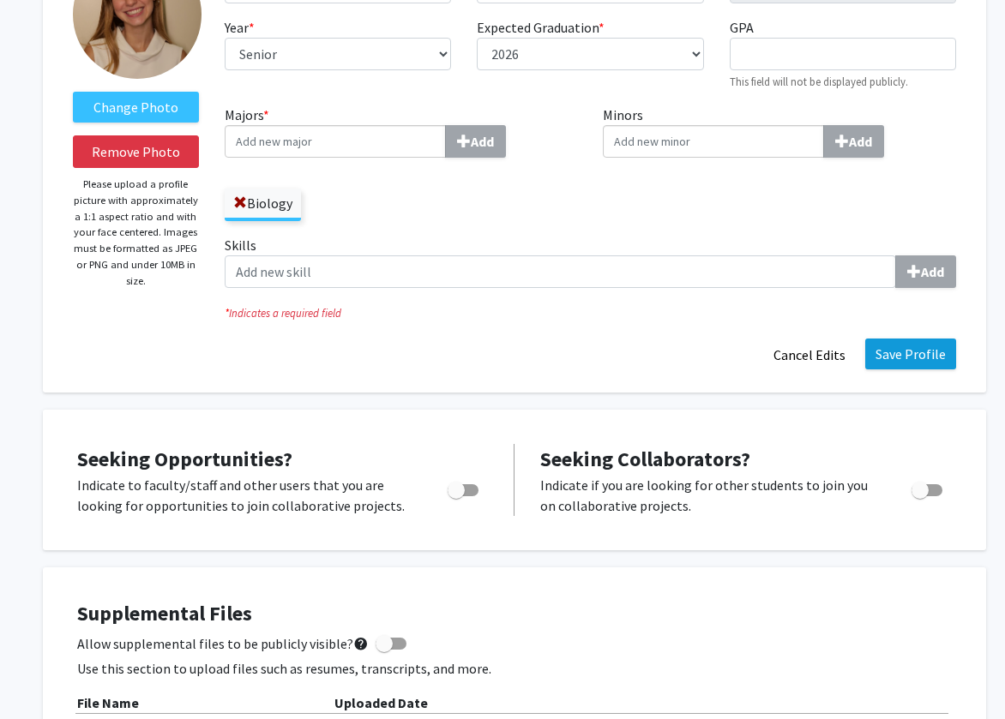
click at [709, 353] on button "Save Profile" at bounding box center [910, 354] width 91 height 31
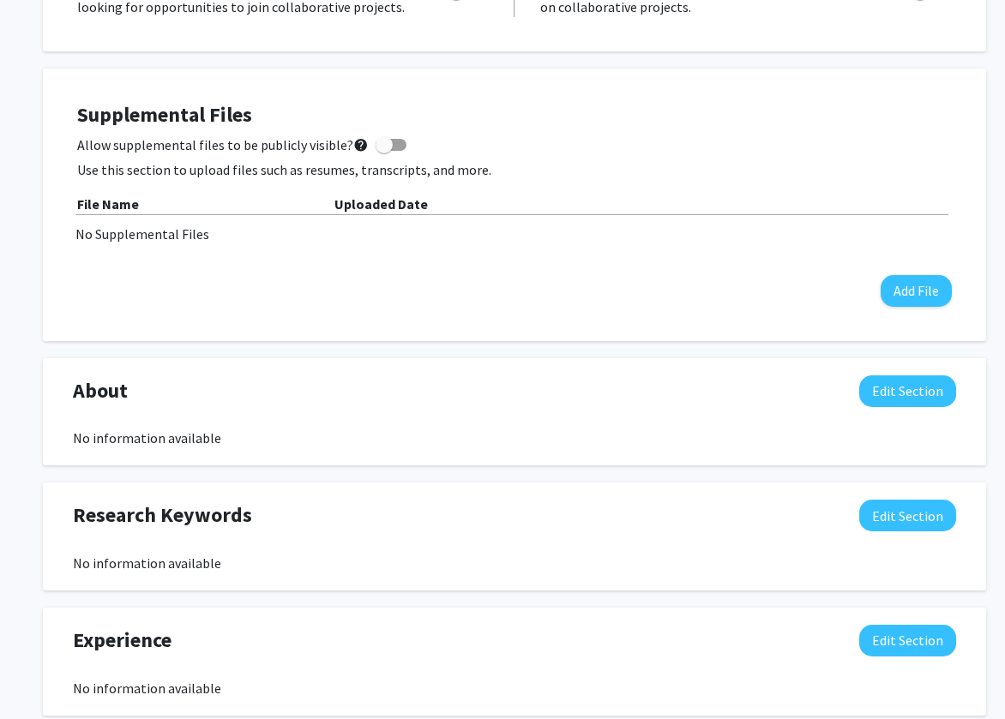
scroll to position [412, 0]
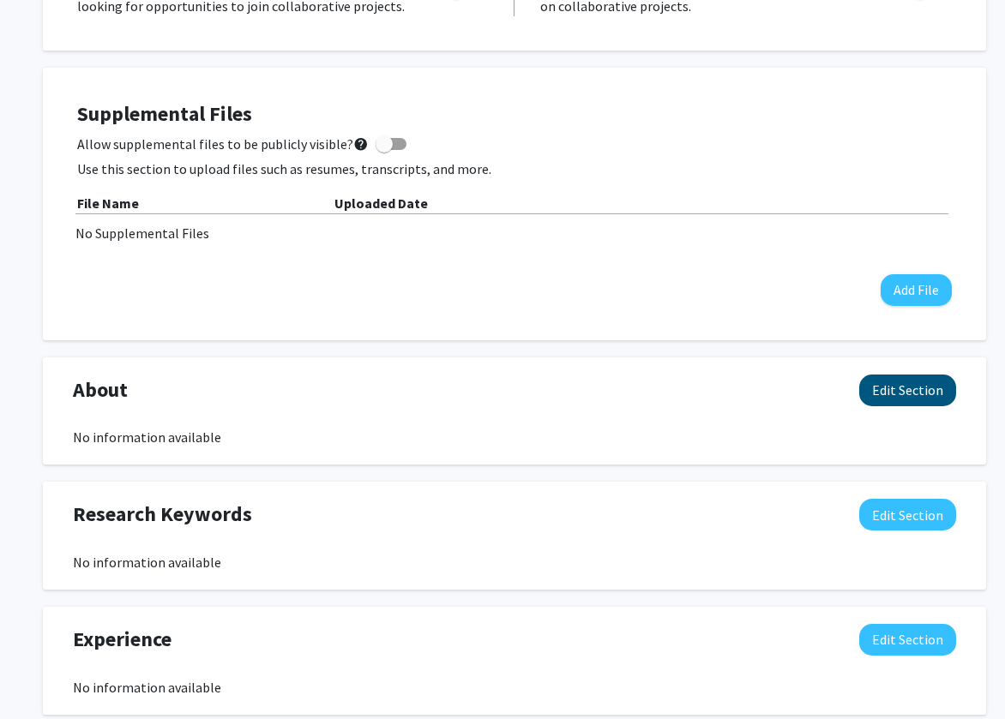
click at [709, 392] on button "Edit Section" at bounding box center [907, 391] width 97 height 32
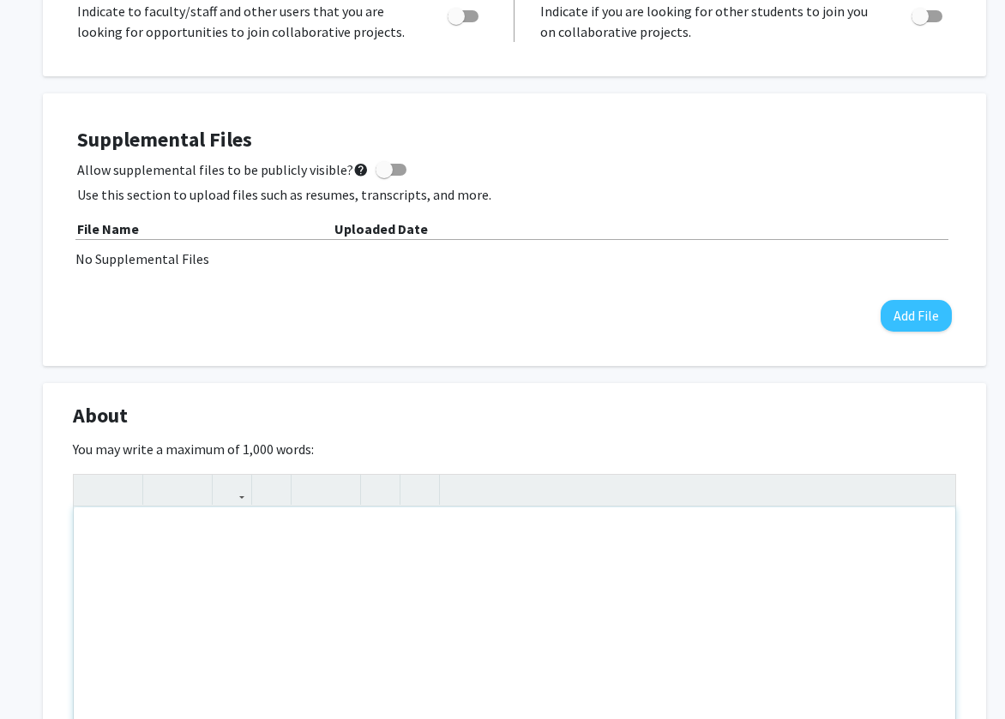
scroll to position [373, 0]
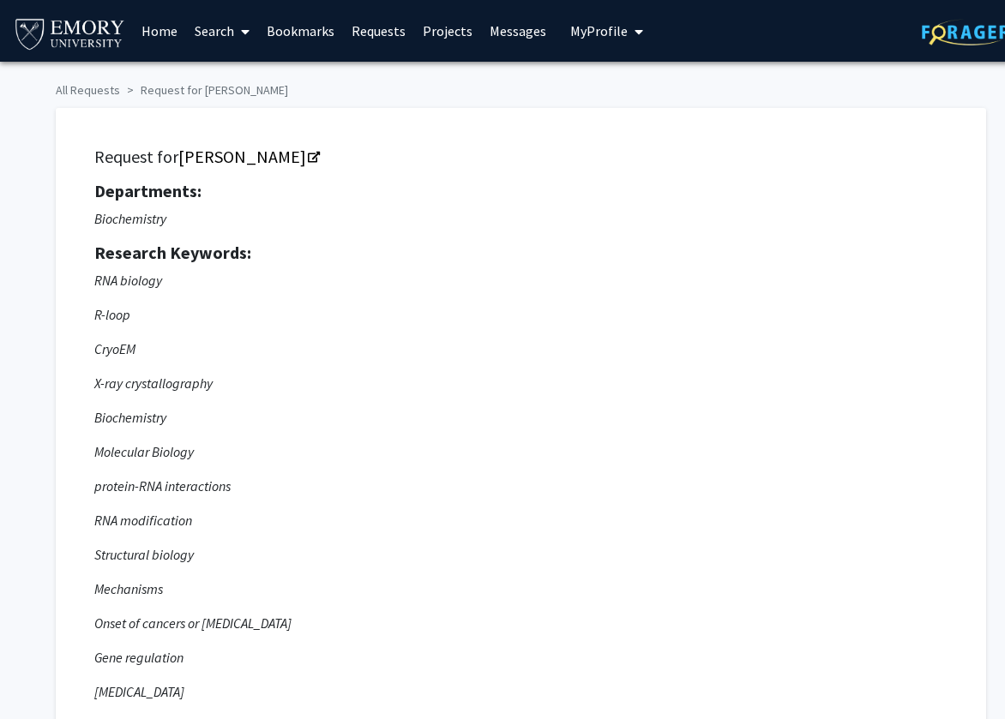
click at [611, 31] on span "My Profile" at bounding box center [598, 30] width 57 height 17
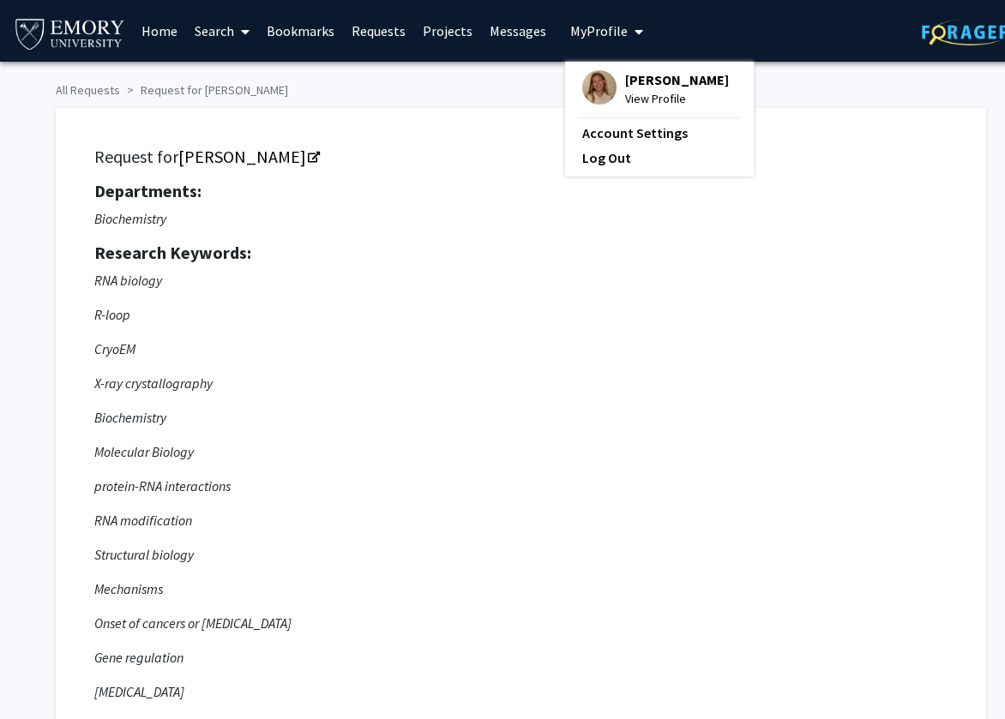
click at [625, 81] on span "[PERSON_NAME]" at bounding box center [677, 79] width 104 height 19
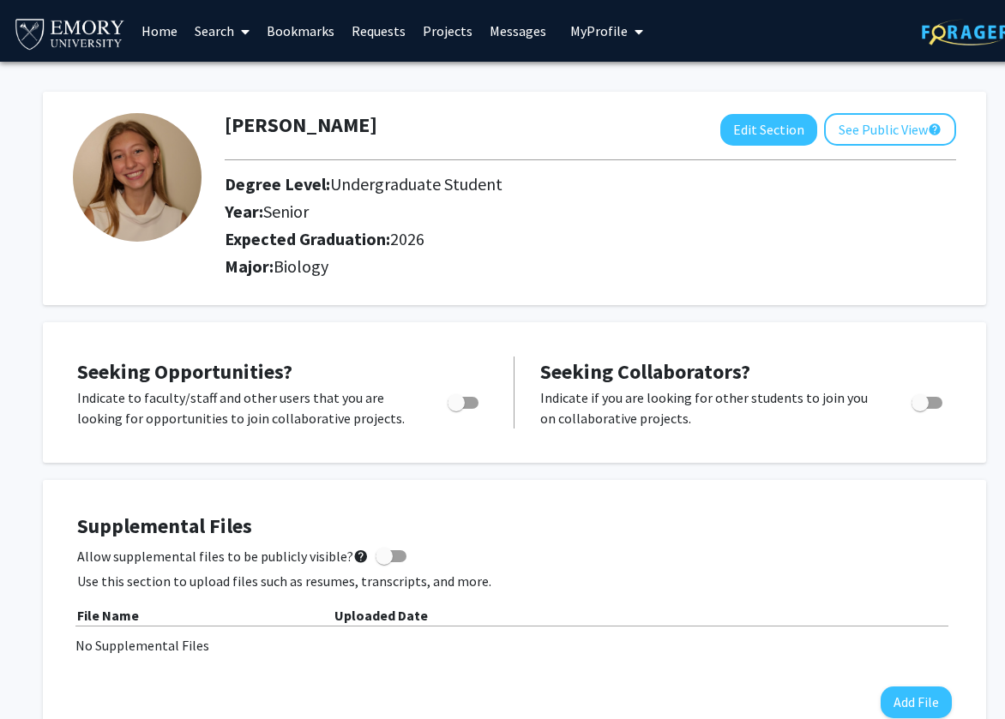
click at [591, 36] on span "My Profile" at bounding box center [598, 30] width 57 height 17
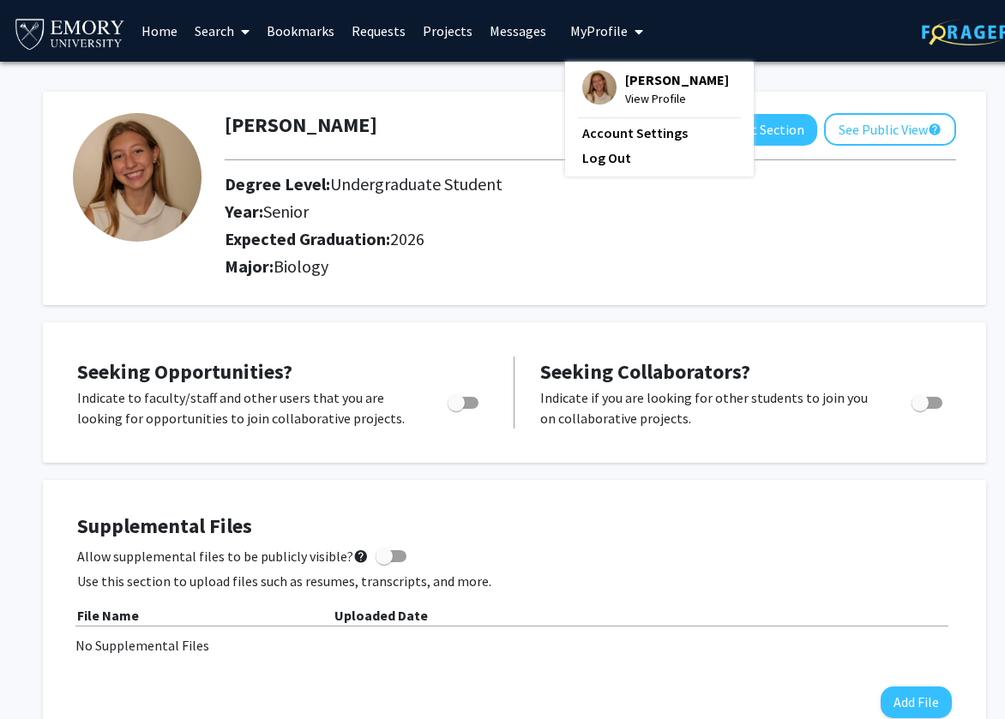
click at [582, 36] on span "My Profile" at bounding box center [598, 30] width 57 height 17
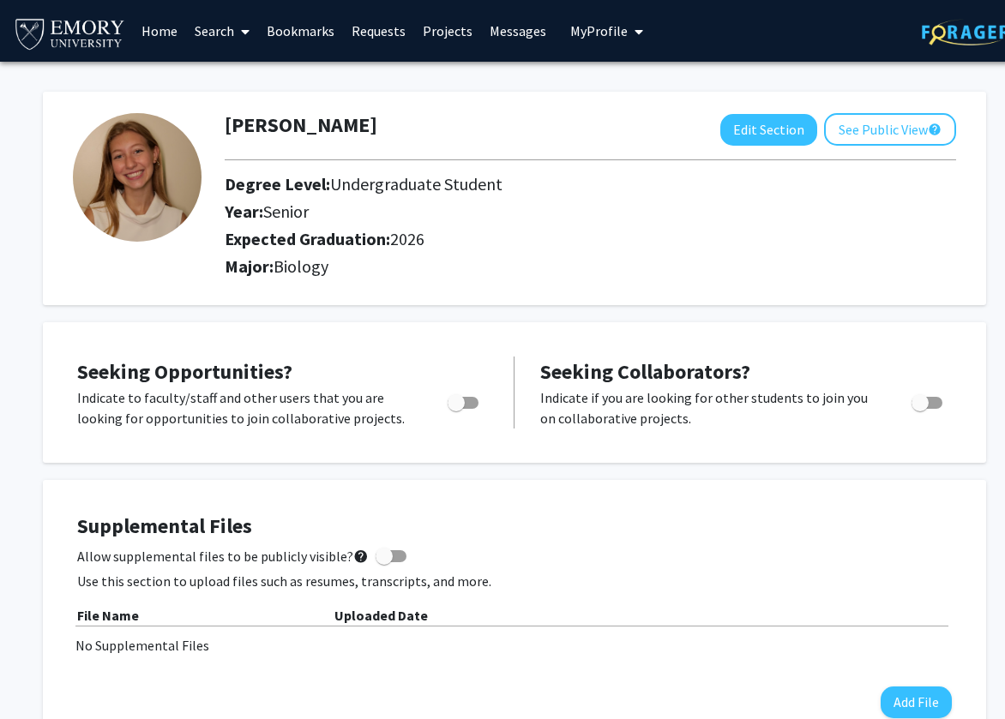
click at [447, 40] on link "Projects" at bounding box center [447, 31] width 67 height 60
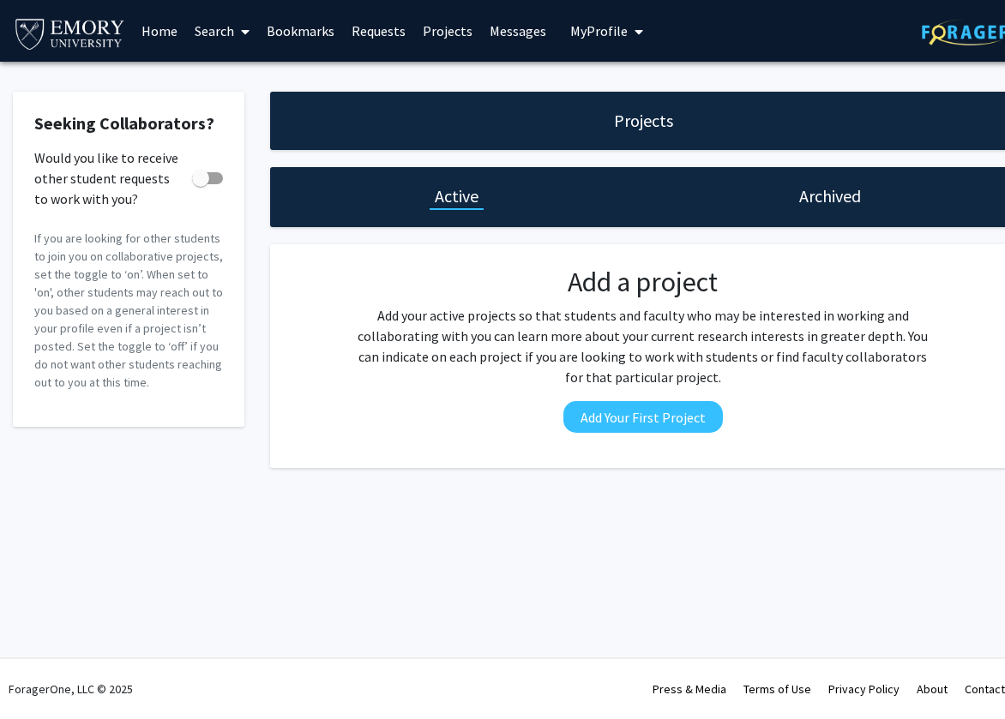
click at [372, 34] on link "Requests" at bounding box center [378, 31] width 71 height 60
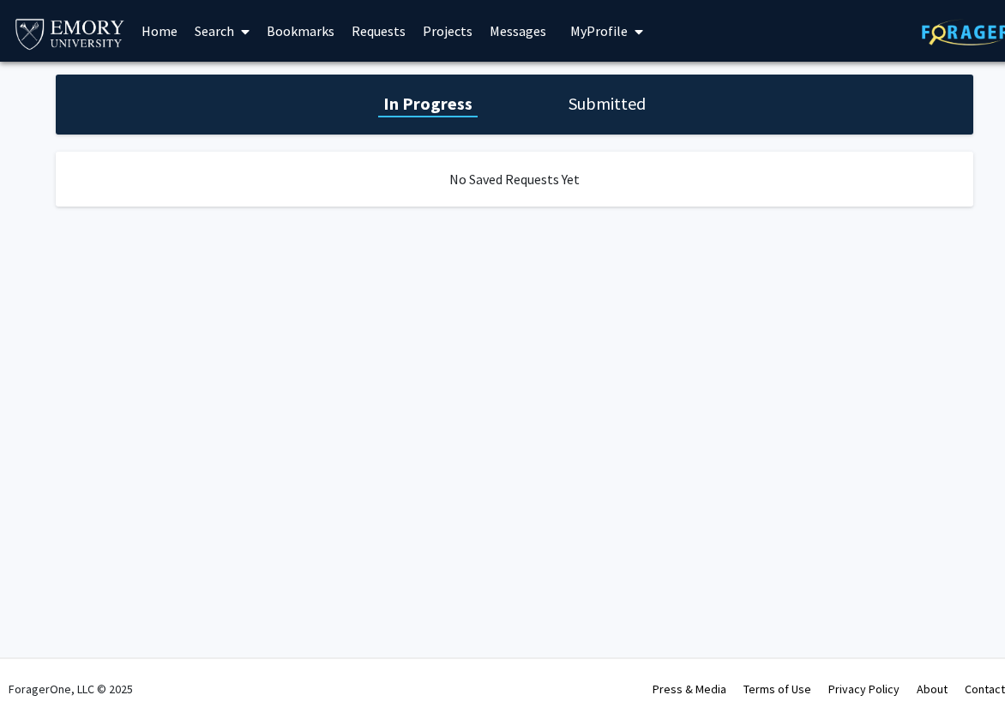
click at [296, 30] on link "Bookmarks" at bounding box center [300, 31] width 85 height 60
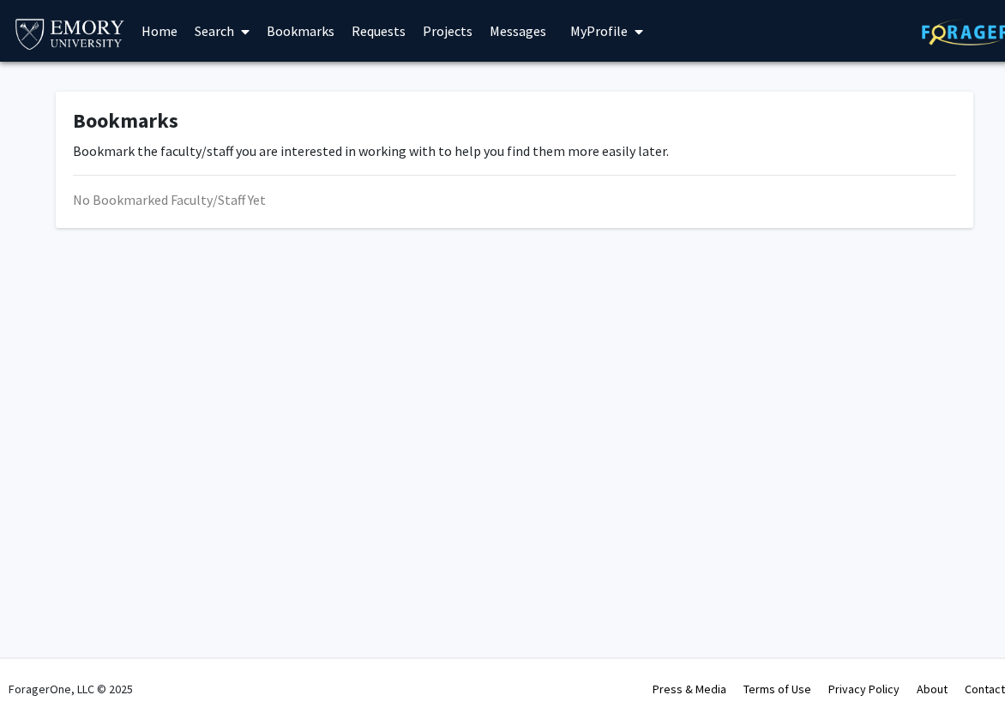
click at [212, 42] on link "Search" at bounding box center [222, 31] width 72 height 60
click at [167, 33] on link "Home" at bounding box center [159, 31] width 53 height 60
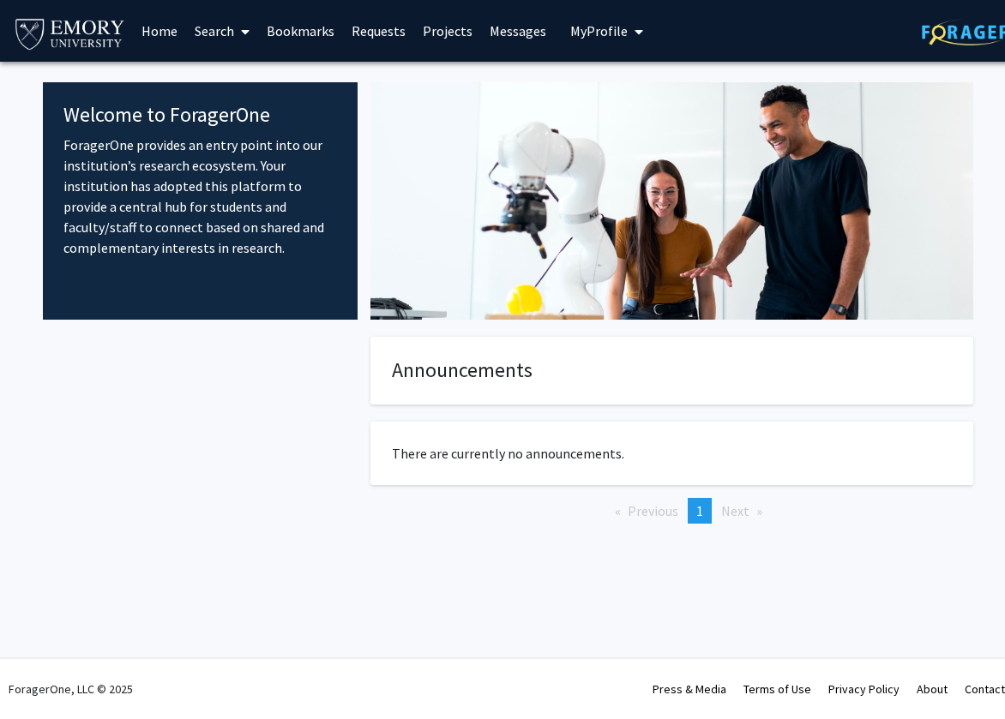
click at [223, 33] on link "Search" at bounding box center [222, 31] width 72 height 60
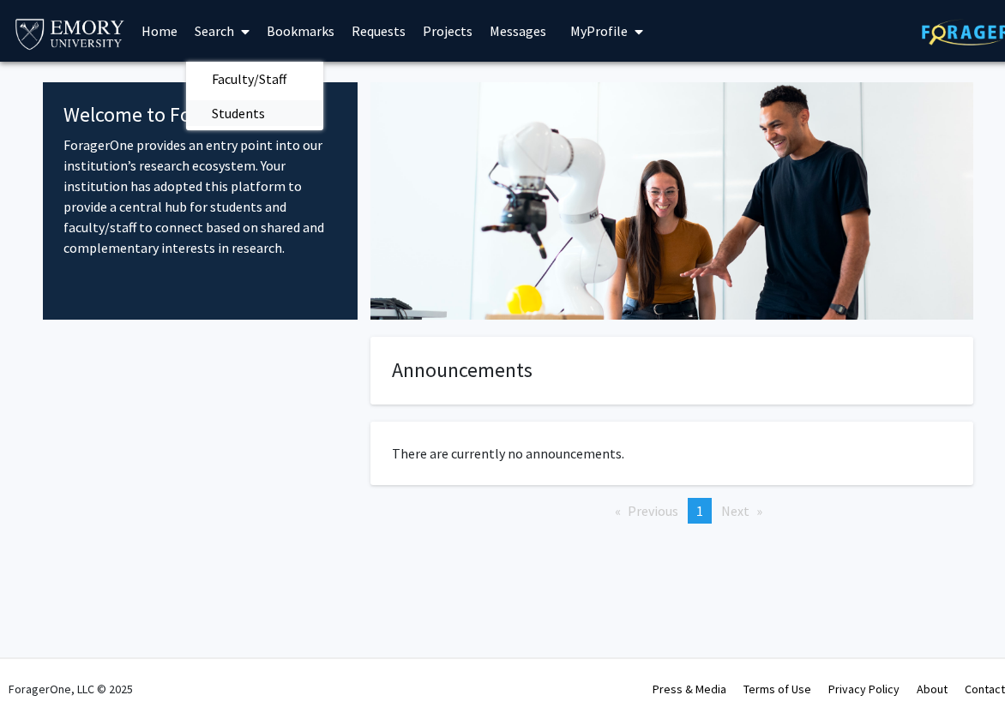
click at [243, 116] on span "Students" at bounding box center [238, 113] width 105 height 34
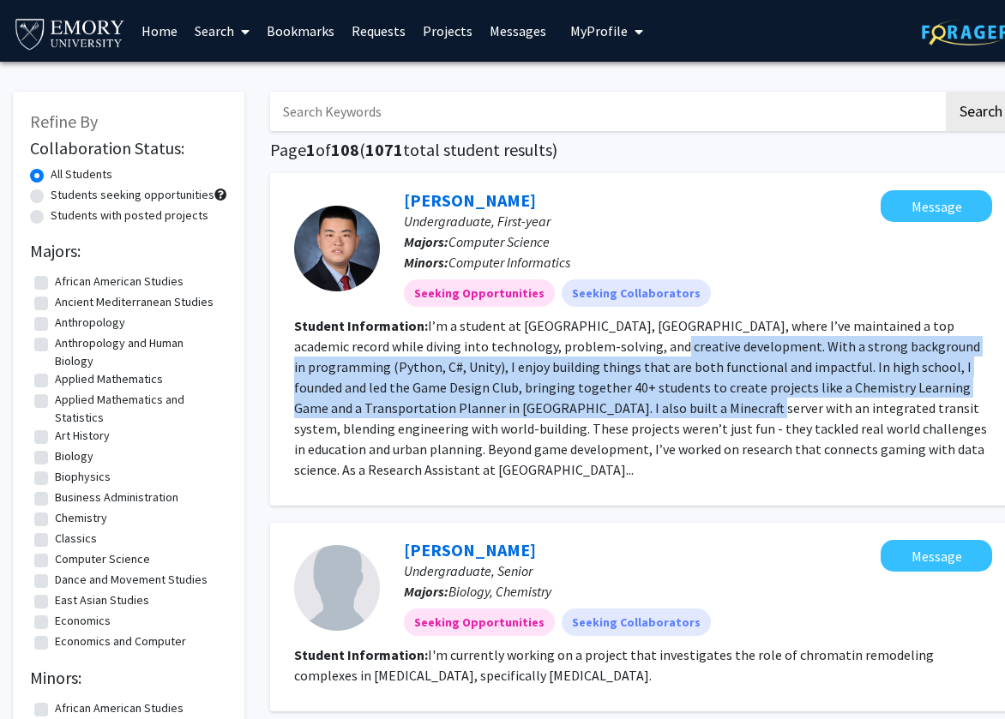
drag, startPoint x: 604, startPoint y: 352, endPoint x: 606, endPoint y: 403, distance: 50.6
click at [606, 403] on fg-read-more "I’m a student at [GEOGRAPHIC_DATA], [GEOGRAPHIC_DATA], where I’ve maintained a …" at bounding box center [640, 397] width 693 height 161
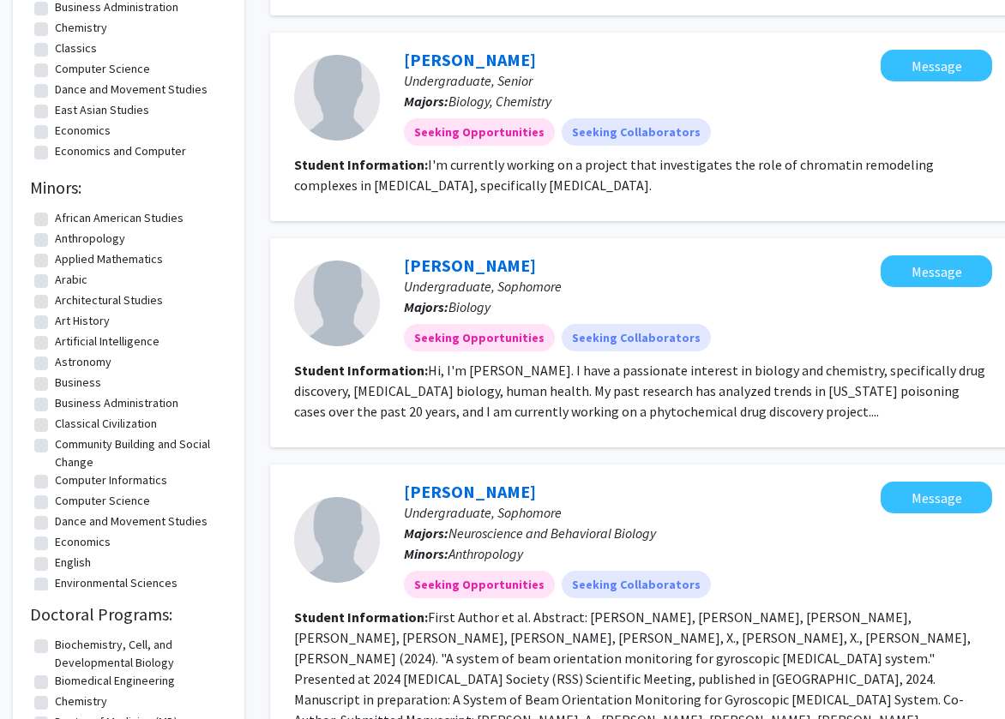
scroll to position [571, 0]
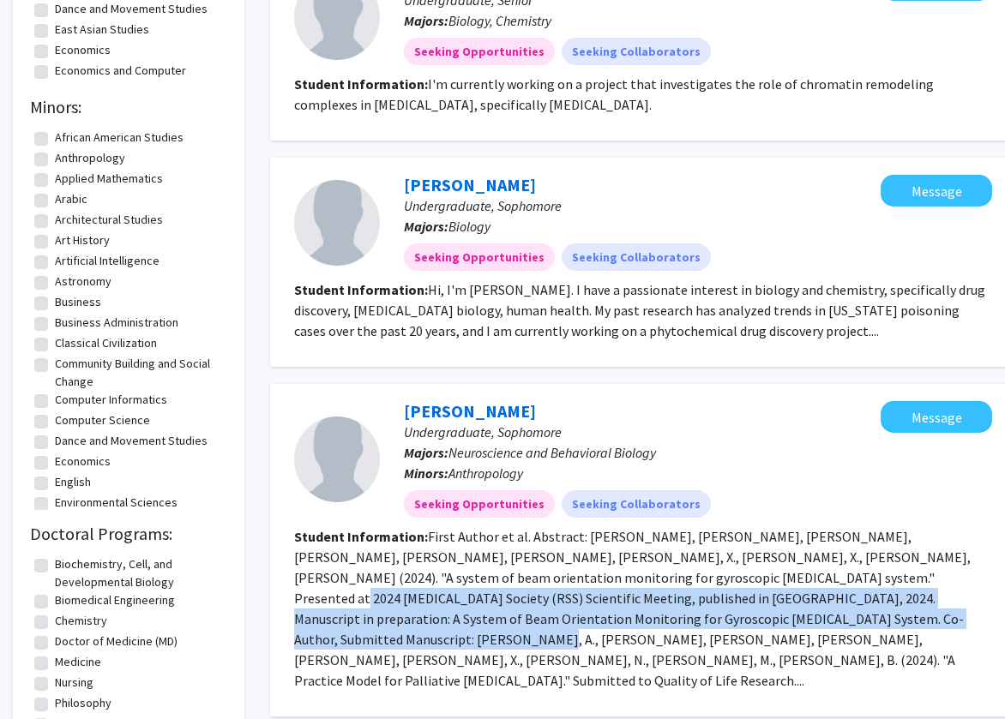
drag, startPoint x: 620, startPoint y: 565, endPoint x: 621, endPoint y: 592, distance: 27.4
click at [621, 592] on fg-read-more "First Author et al. Abstract: [PERSON_NAME], [PERSON_NAME], [PERSON_NAME], [PER…" at bounding box center [632, 608] width 676 height 161
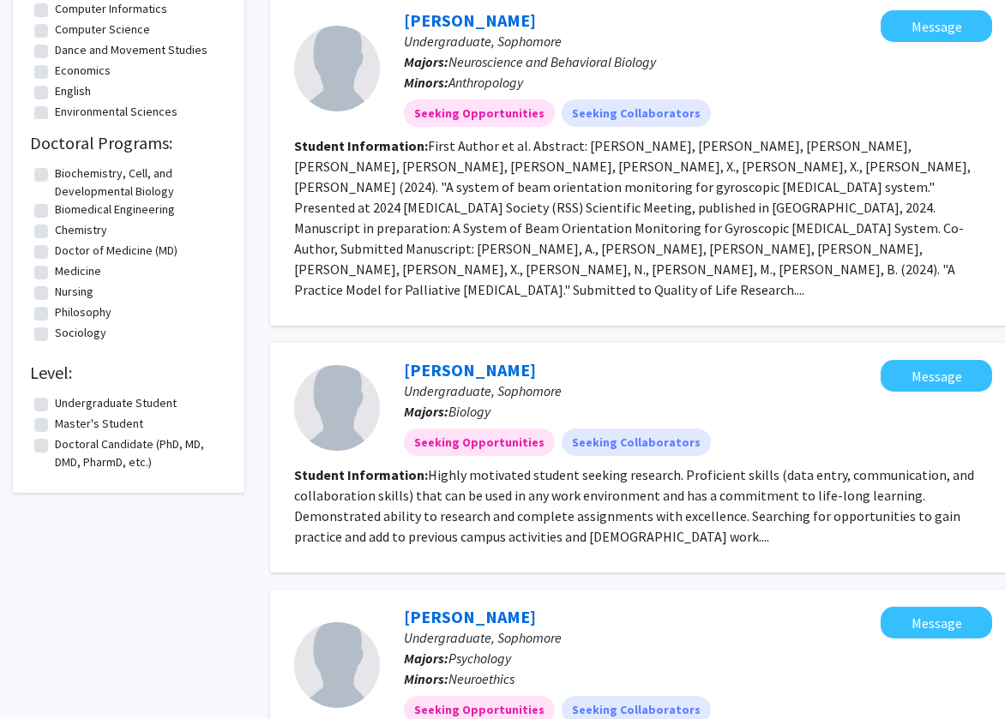
scroll to position [1144, 0]
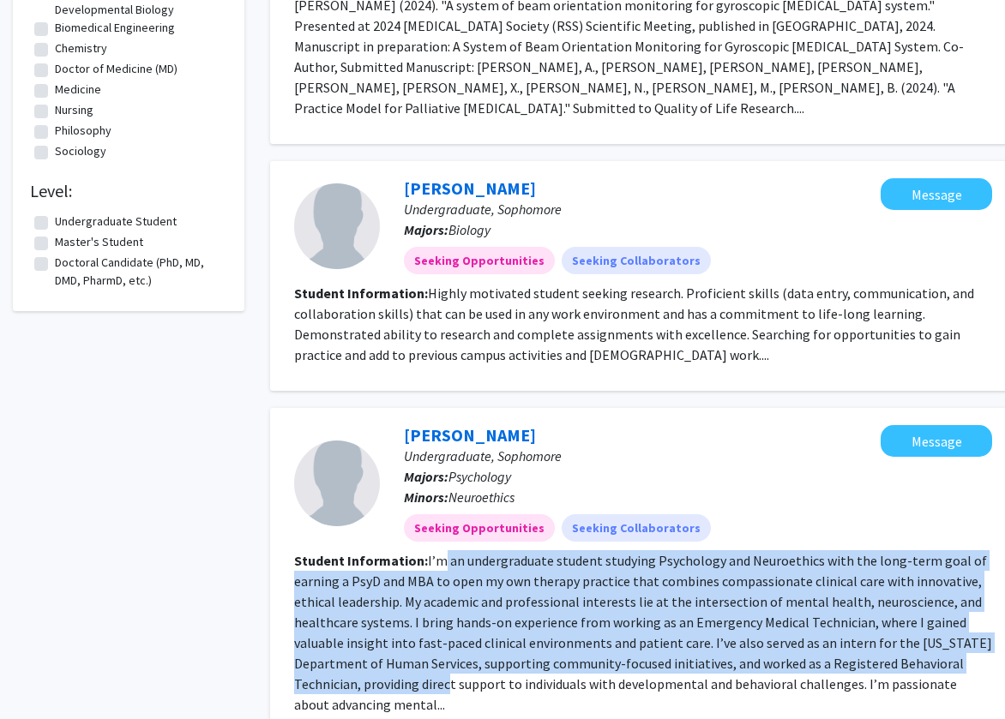
drag, startPoint x: 442, startPoint y: 504, endPoint x: 463, endPoint y: 620, distance: 117.7
click at [463, 620] on fg-read-more "I’m an undergraduate student studying Psychology and Neuroethics with the long-…" at bounding box center [643, 632] width 698 height 161
click at [431, 606] on fg-read-more "I’m an undergraduate student studying Psychology and Neuroethics with the long-…" at bounding box center [643, 632] width 698 height 161
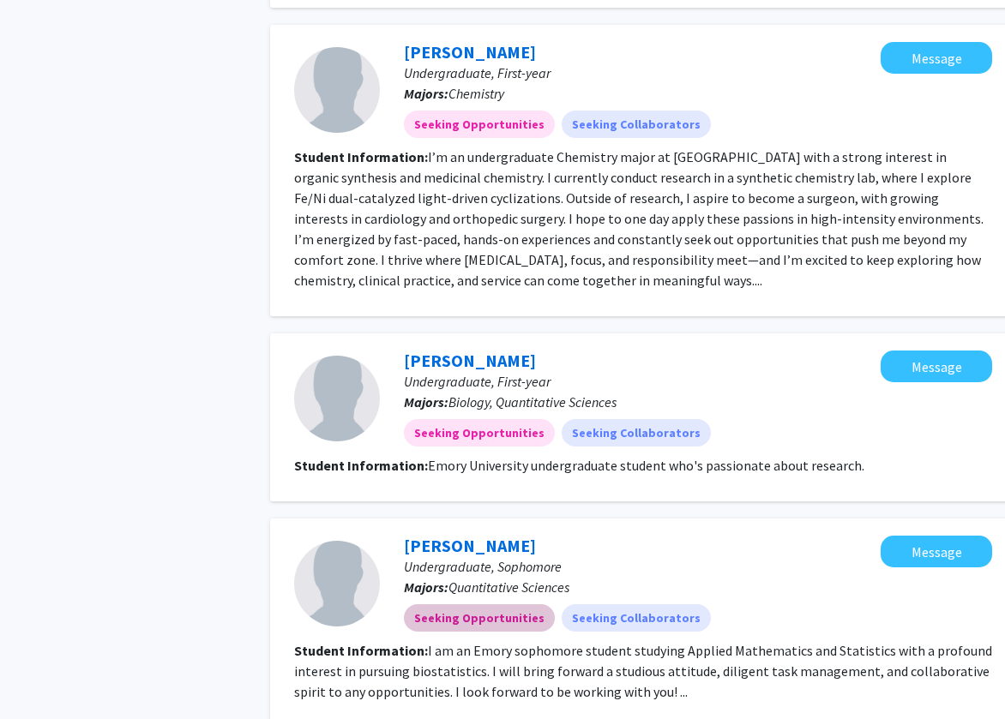
scroll to position [2012, 0]
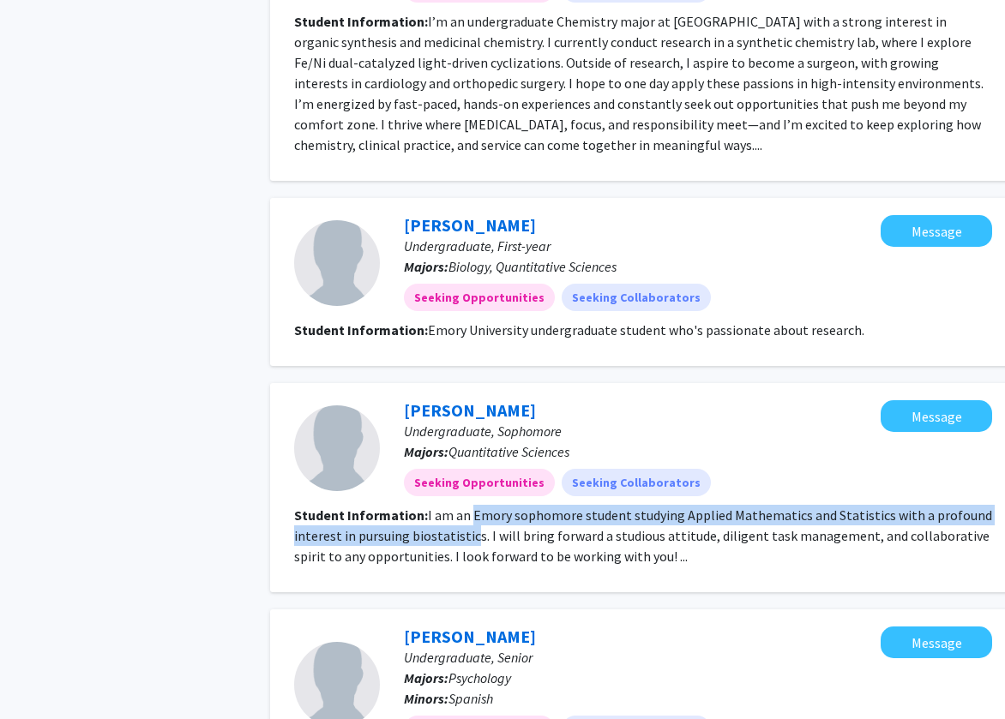
drag, startPoint x: 468, startPoint y: 454, endPoint x: 472, endPoint y: 471, distance: 16.6
click at [472, 507] on fg-read-more "I am an Emory sophomore student studying Applied Mathematics and Statistics wit…" at bounding box center [643, 536] width 698 height 58
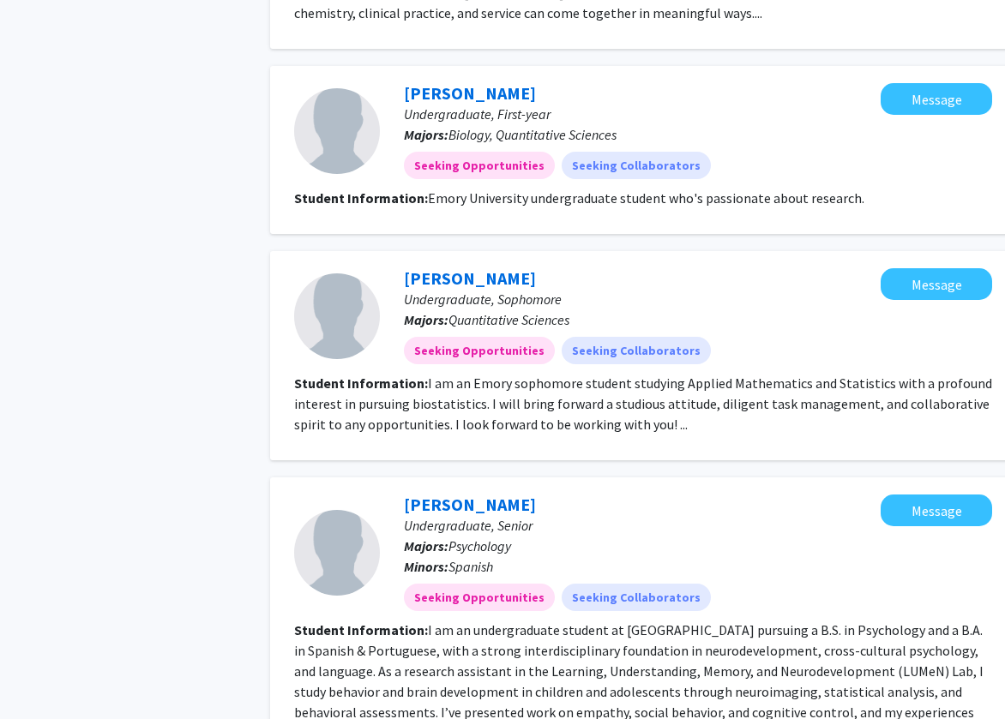
scroll to position [2180, 0]
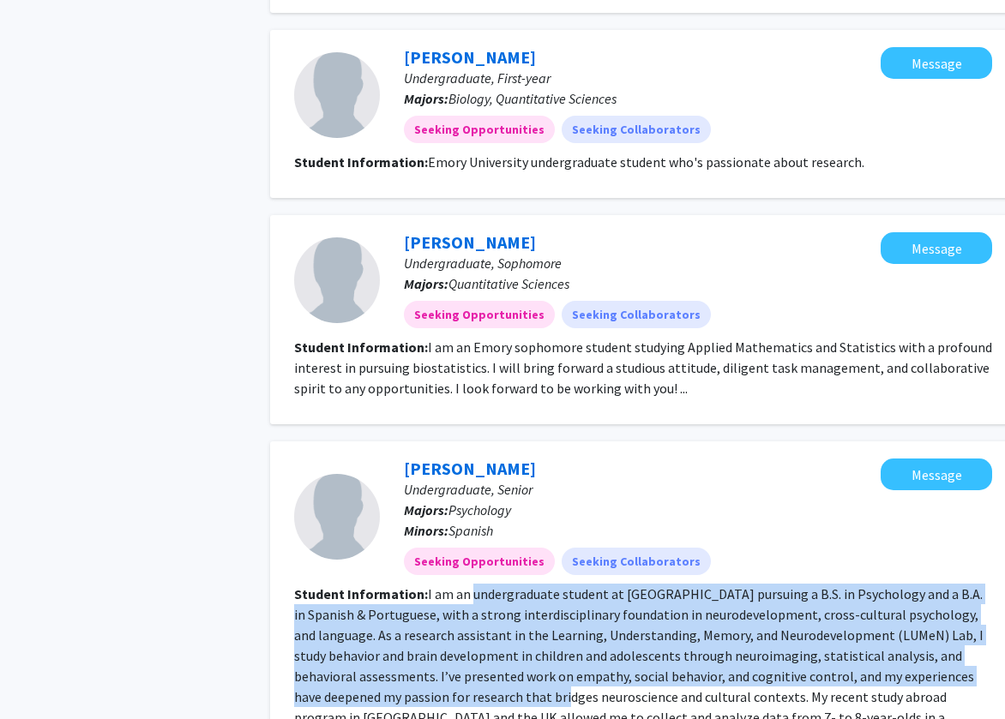
drag, startPoint x: 471, startPoint y: 542, endPoint x: 484, endPoint y: 628, distance: 87.7
click at [484, 628] on section "Student Information: I am an undergraduate student at [GEOGRAPHIC_DATA] pursuin…" at bounding box center [643, 666] width 698 height 165
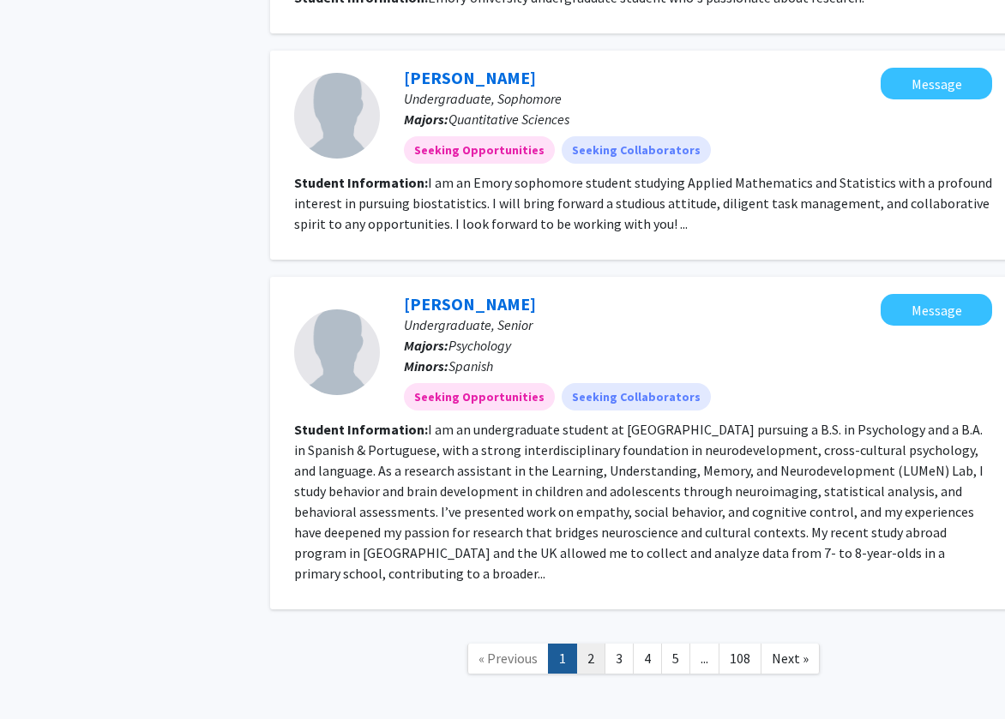
scroll to position [2344, 0]
click at [592, 645] on link "2" at bounding box center [590, 660] width 29 height 30
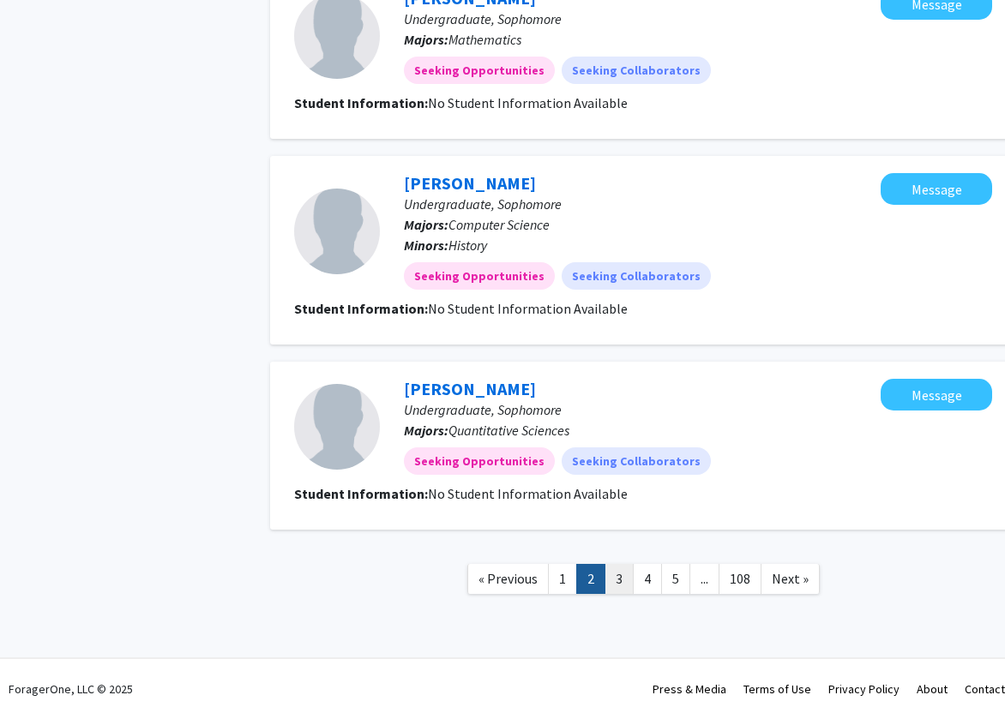
scroll to position [1665, 0]
click at [618, 574] on link "3" at bounding box center [618, 579] width 29 height 30
